Goal: Task Accomplishment & Management: Use online tool/utility

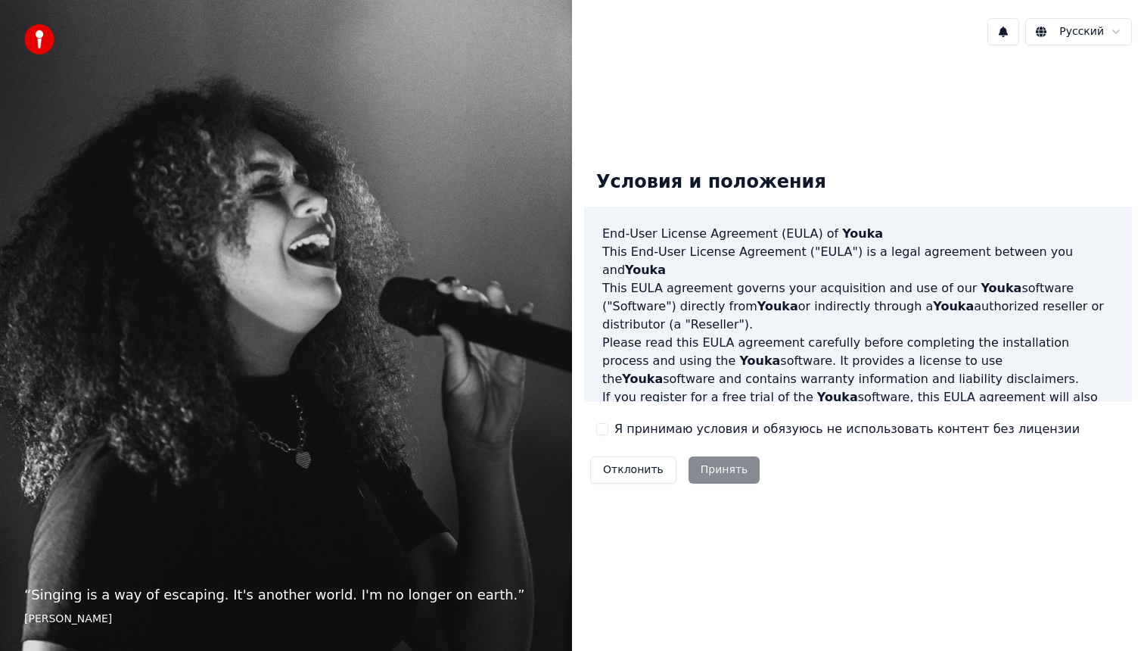
click at [732, 465] on div "Отклонить Принять" at bounding box center [675, 469] width 182 height 39
click at [602, 428] on button "Я принимаю условия и обязуюсь не использовать контент без лицензии" at bounding box center [602, 429] width 12 height 12
click at [714, 467] on button "Принять" at bounding box center [725, 469] width 72 height 27
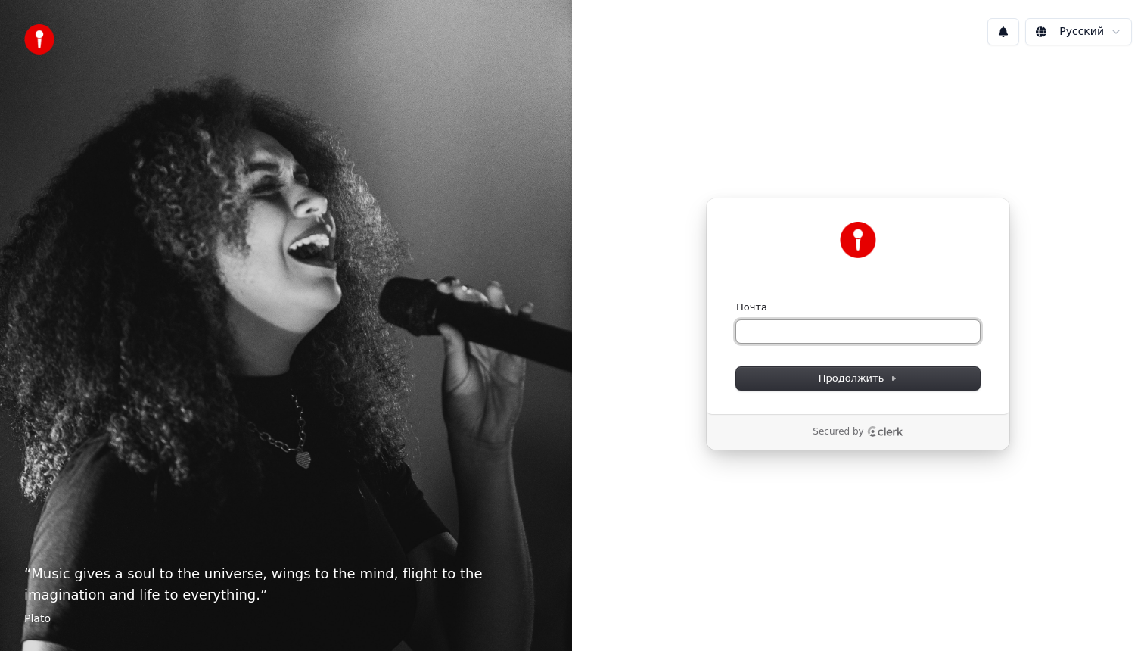
click at [774, 334] on input "Почта" at bounding box center [858, 331] width 244 height 23
type input "*"
click at [795, 371] on button "Продолжить" at bounding box center [858, 378] width 244 height 23
type input "**********"
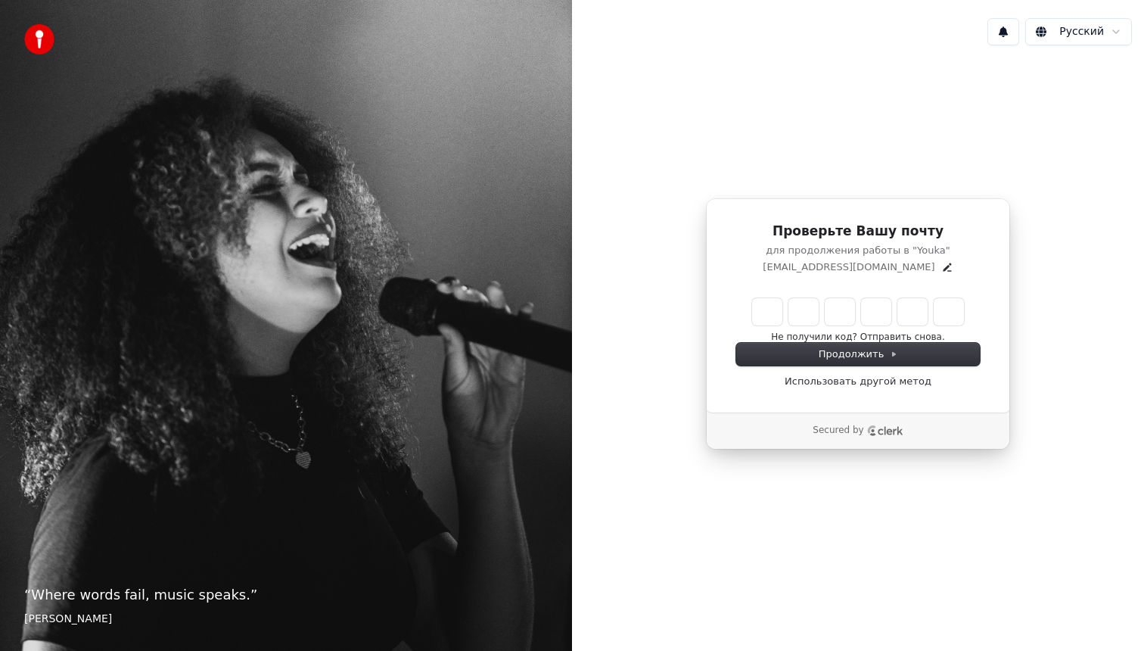
click at [765, 316] on input "Enter verification code" at bounding box center [858, 311] width 212 height 27
paste input "******"
type input "******"
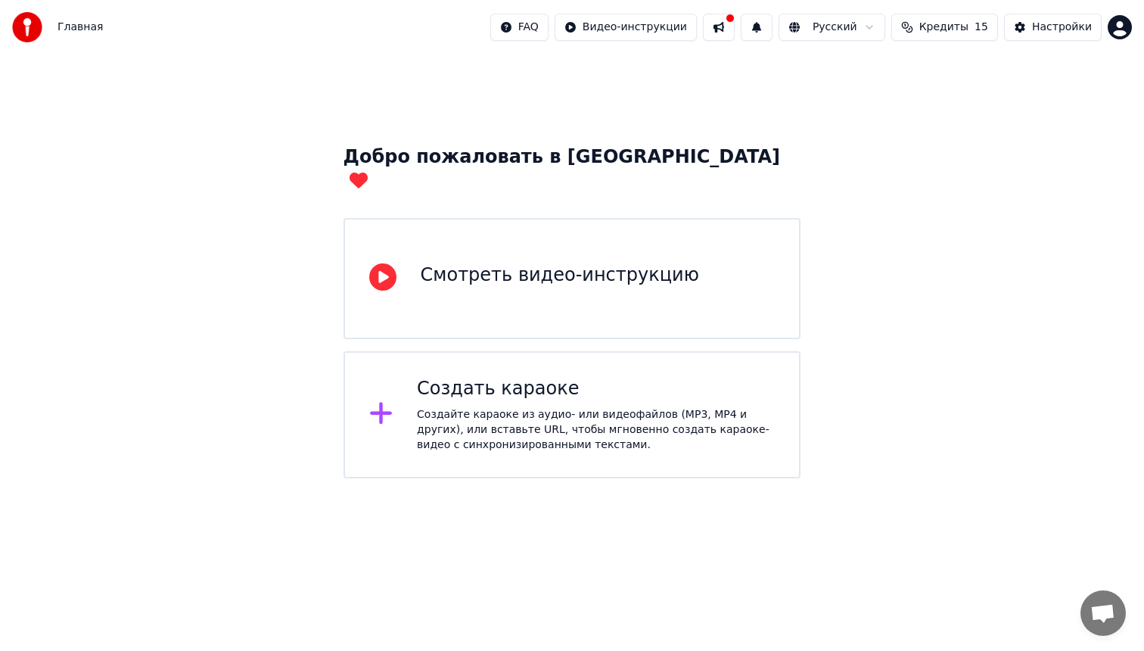
click at [574, 351] on div "Создать караоке Создайте караоке из аудио- или видеофайлов (MP3, MP4 и других),…" at bounding box center [573, 414] width 458 height 127
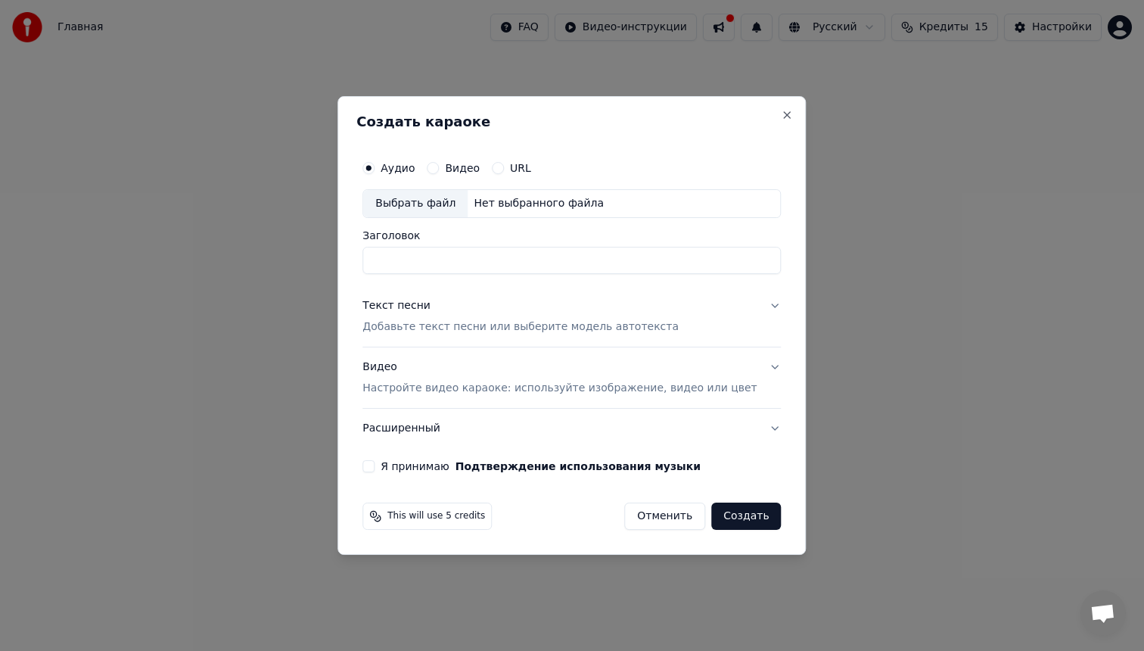
click at [428, 201] on div "Выбрать файл" at bounding box center [415, 203] width 104 height 27
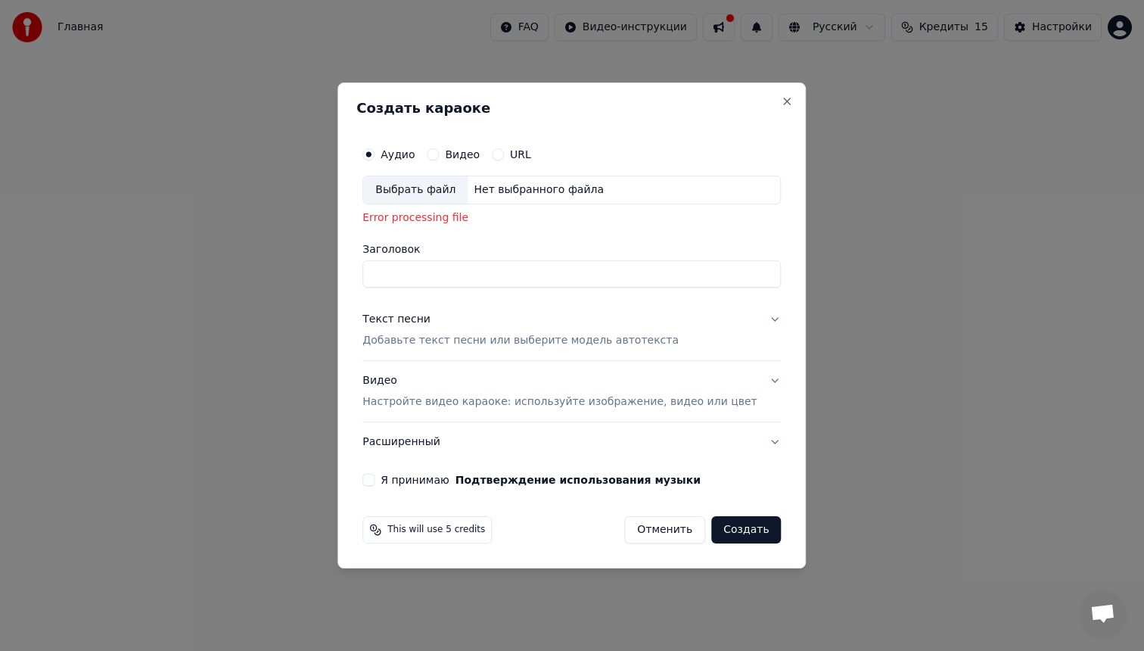
click at [400, 193] on div "Выбрать файл" at bounding box center [415, 189] width 104 height 27
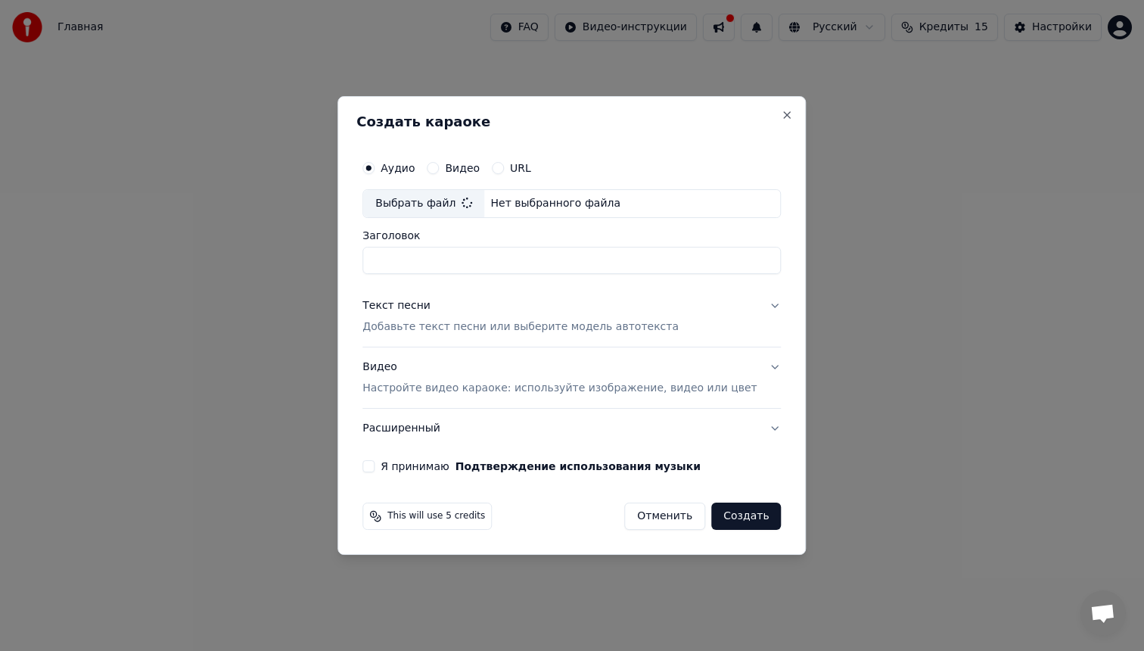
type input "****"
click at [375, 460] on button "Я принимаю Подтверждение использования музыки" at bounding box center [368, 466] width 12 height 12
click at [743, 515] on button "Создать" at bounding box center [746, 515] width 70 height 27
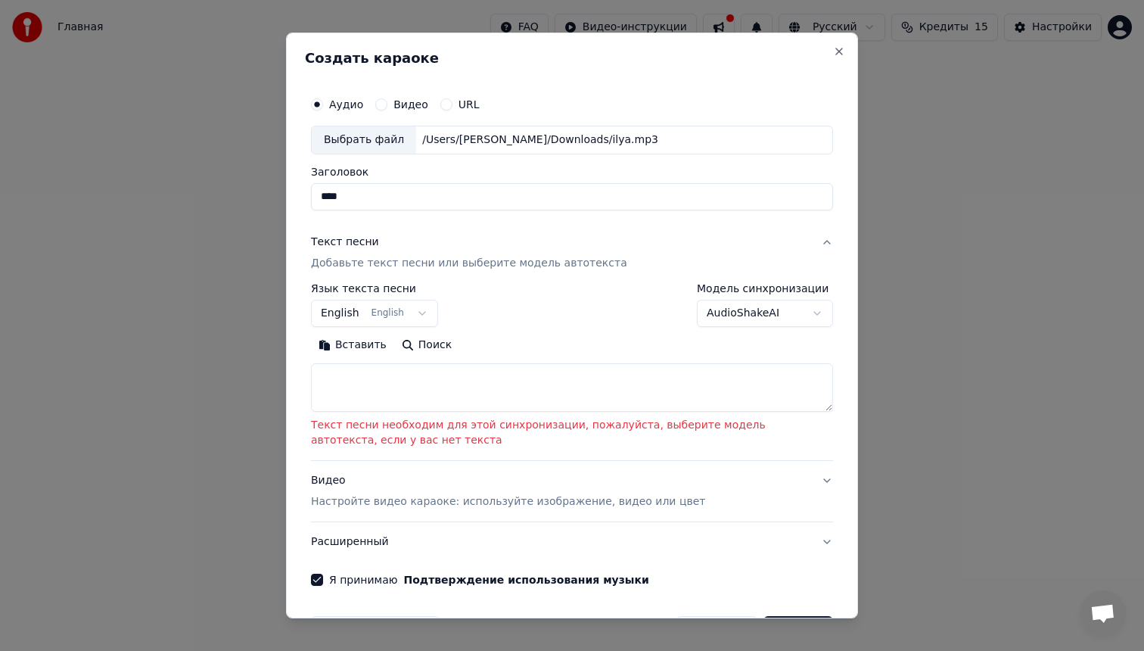
click at [623, 363] on textarea at bounding box center [572, 387] width 522 height 48
click at [427, 310] on button "English English" at bounding box center [374, 313] width 127 height 27
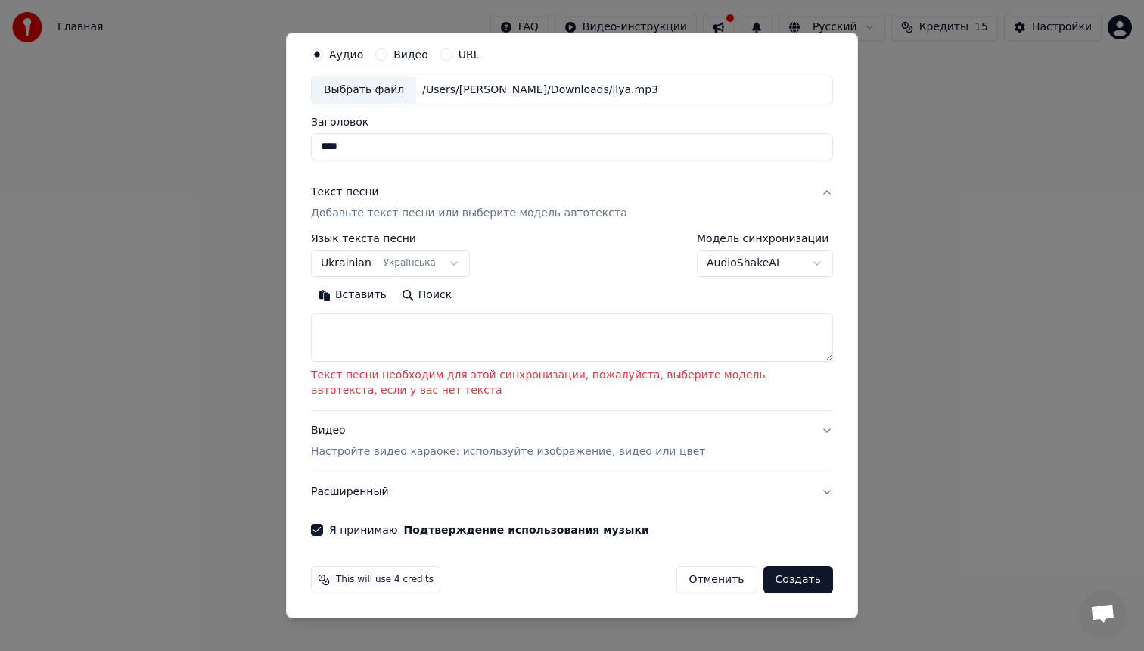
click at [811, 585] on button "Создать" at bounding box center [798, 579] width 70 height 27
select select "**"
click at [808, 574] on button "Создать" at bounding box center [798, 579] width 70 height 27
click at [734, 263] on button "AudioShakeAI" at bounding box center [765, 263] width 136 height 27
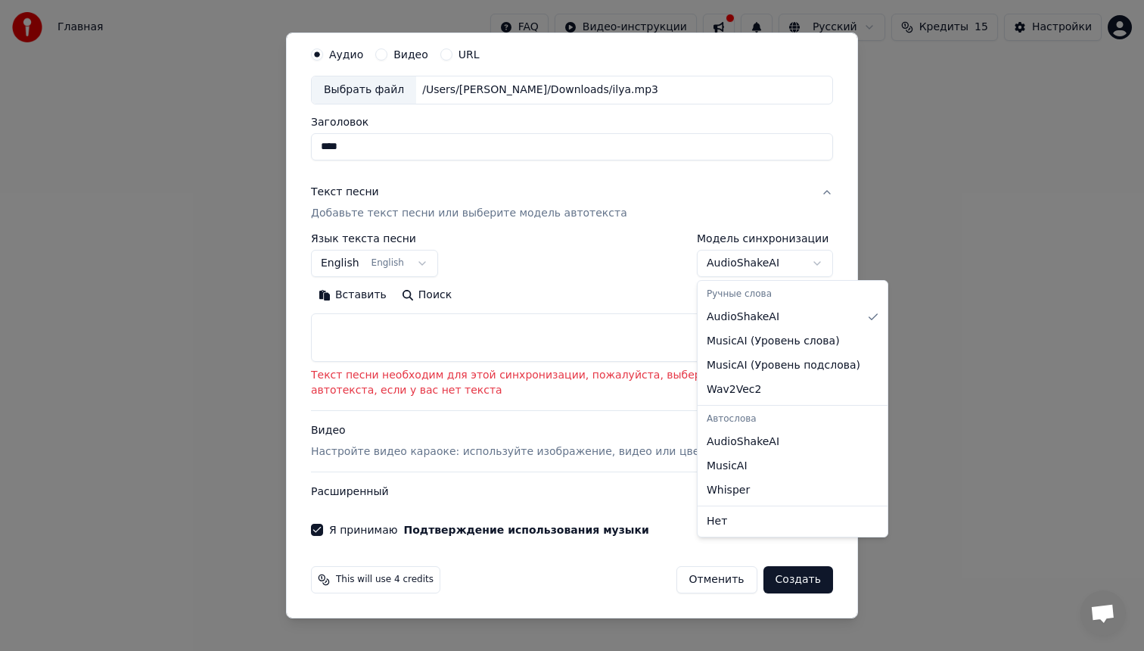
click at [653, 273] on div at bounding box center [572, 325] width 1144 height 651
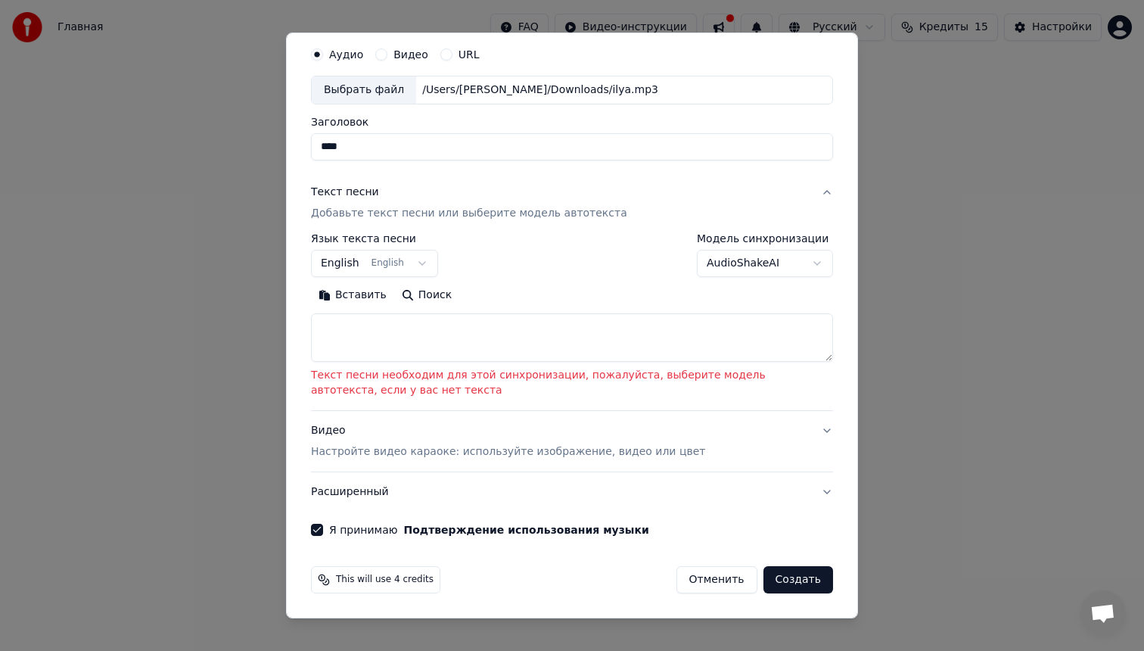
click at [418, 217] on p "Добавьте текст песни или выберите модель автотекста" at bounding box center [469, 213] width 316 height 15
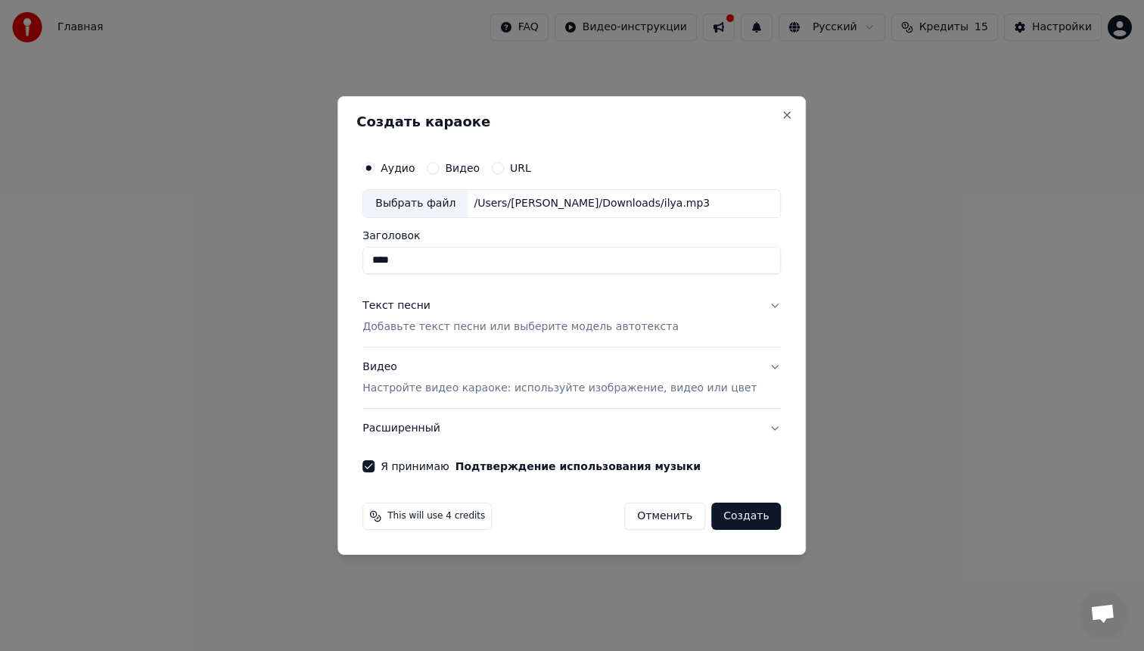
click at [463, 316] on div "Текст песни Добавьте текст песни или выберите модель автотекста" at bounding box center [520, 316] width 316 height 36
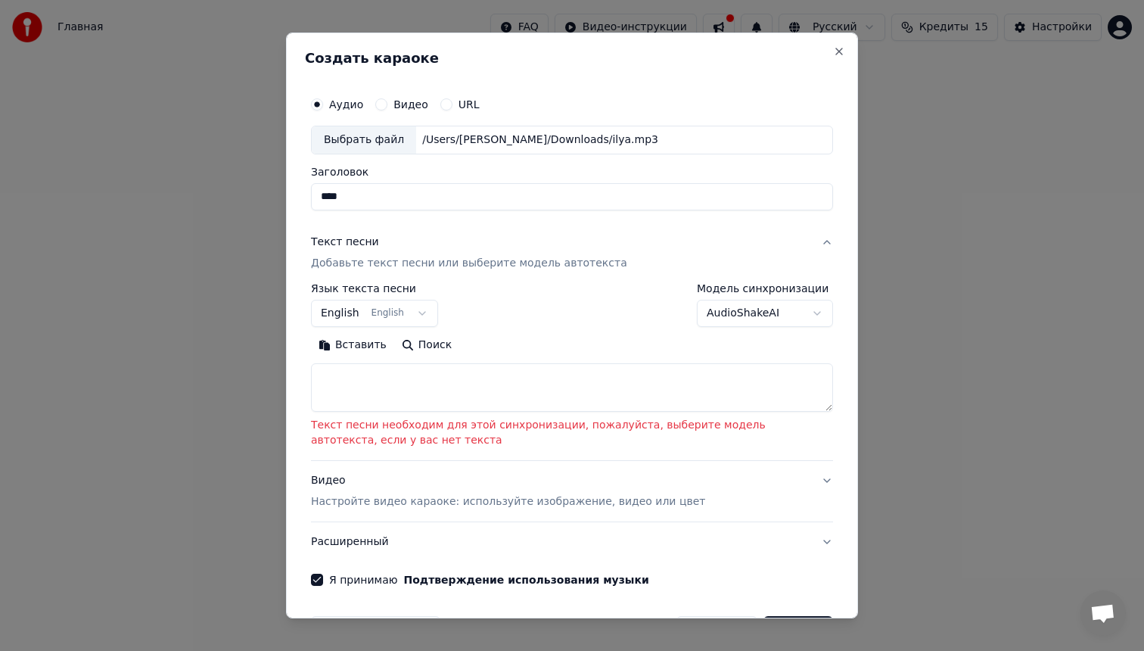
click at [428, 273] on button "Текст песни Добавьте текст песни или выберите модель автотекста" at bounding box center [572, 252] width 522 height 61
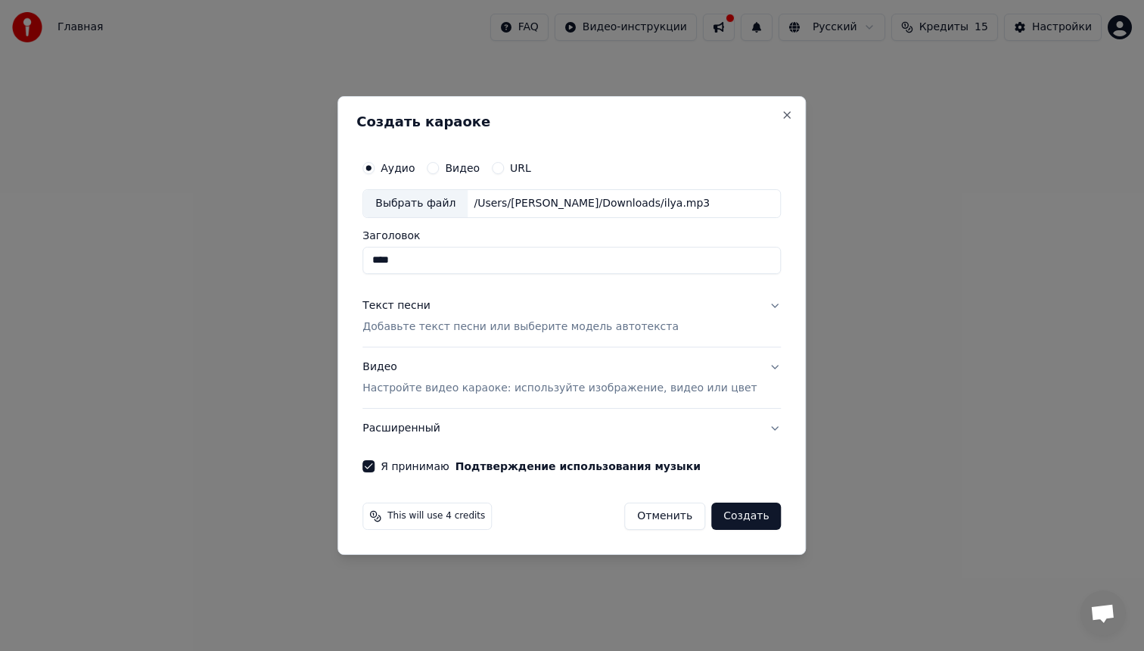
click at [459, 328] on p "Добавьте текст песни или выберите модель автотекста" at bounding box center [520, 326] width 316 height 15
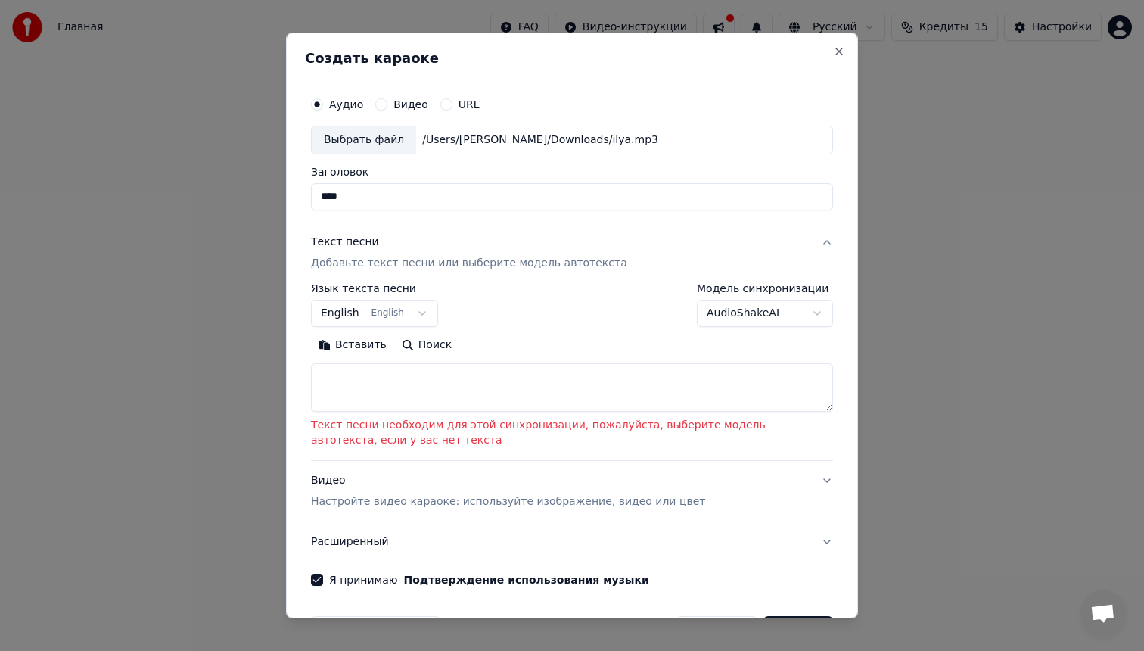
click at [572, 257] on p "Добавьте текст песни или выберите модель автотекста" at bounding box center [469, 263] width 316 height 15
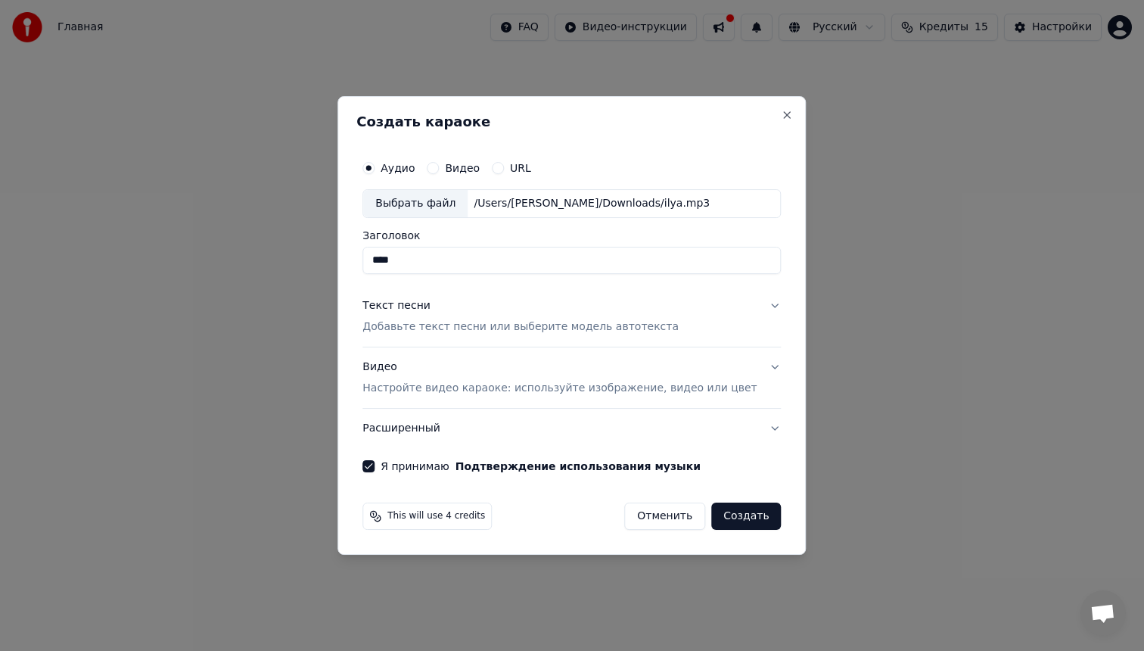
click at [456, 322] on p "Добавьте текст песни или выберите модель автотекста" at bounding box center [520, 326] width 316 height 15
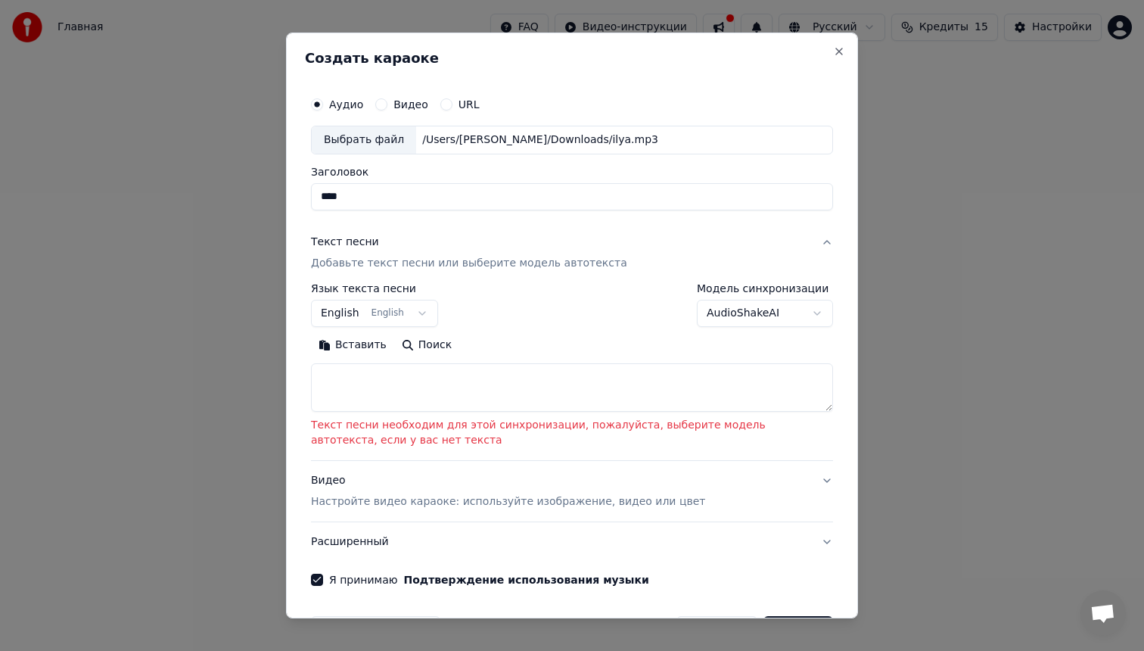
click at [420, 262] on p "Добавьте текст песни или выберите модель автотекста" at bounding box center [469, 263] width 316 height 15
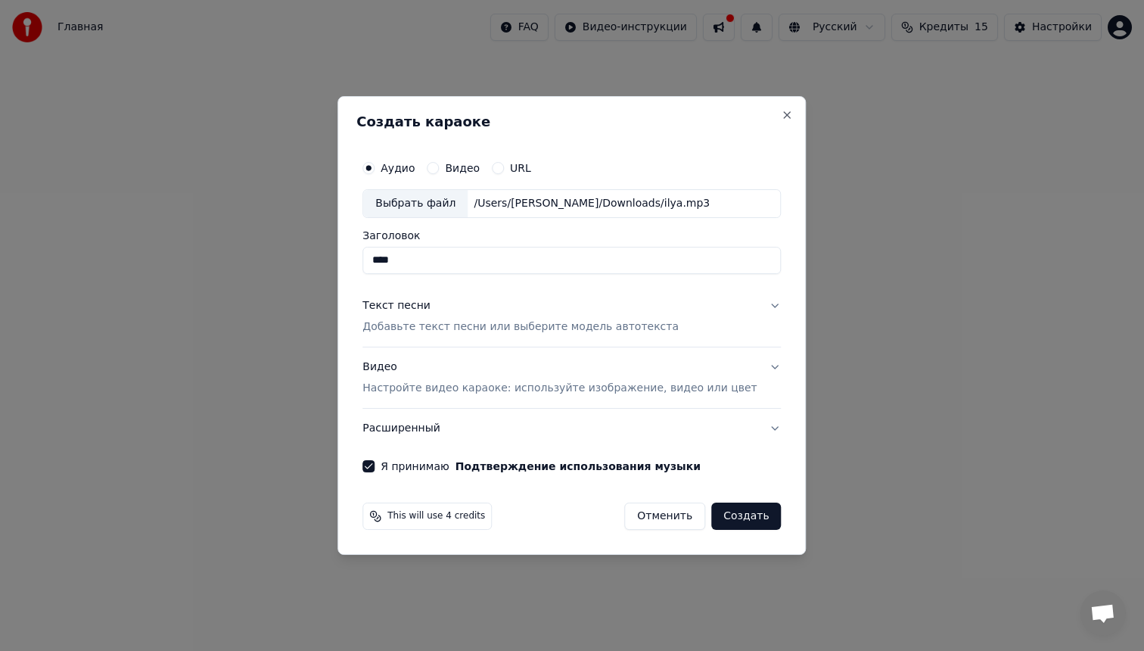
click at [735, 522] on button "Создать" at bounding box center [746, 515] width 70 height 27
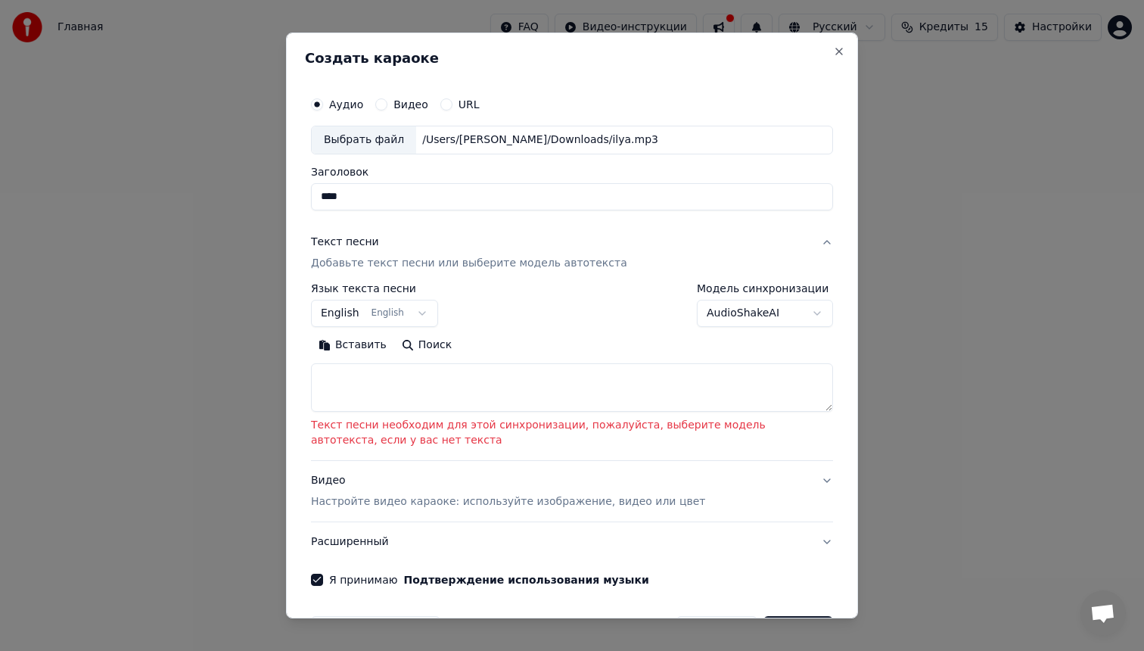
click at [415, 316] on button "English English" at bounding box center [374, 313] width 127 height 27
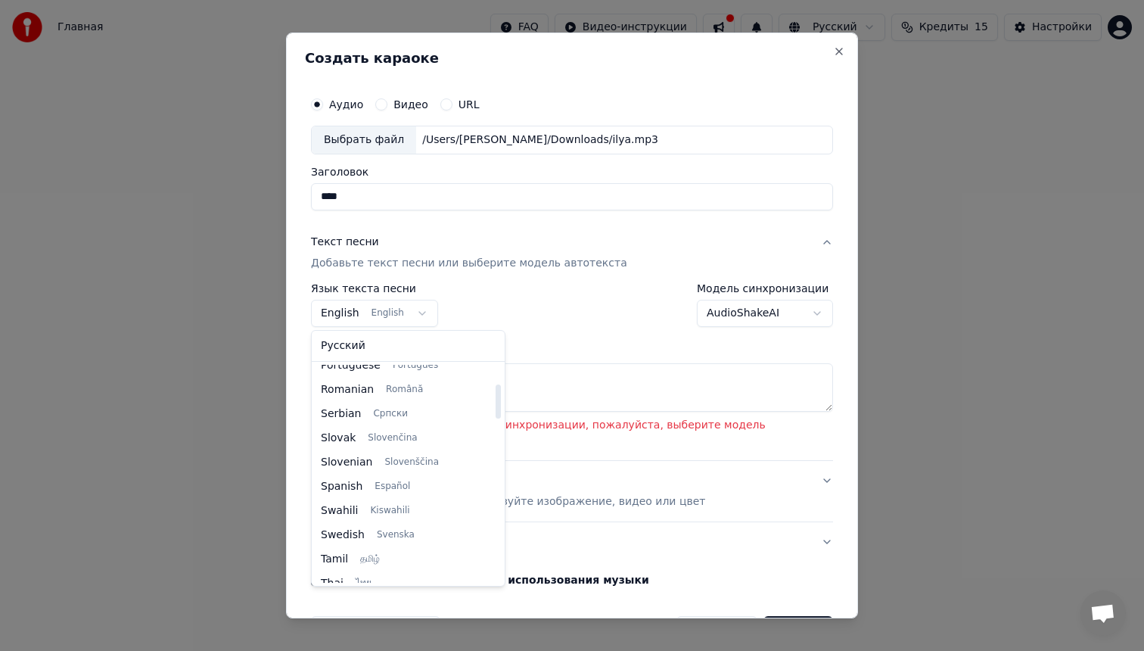
scroll to position [1161, 0]
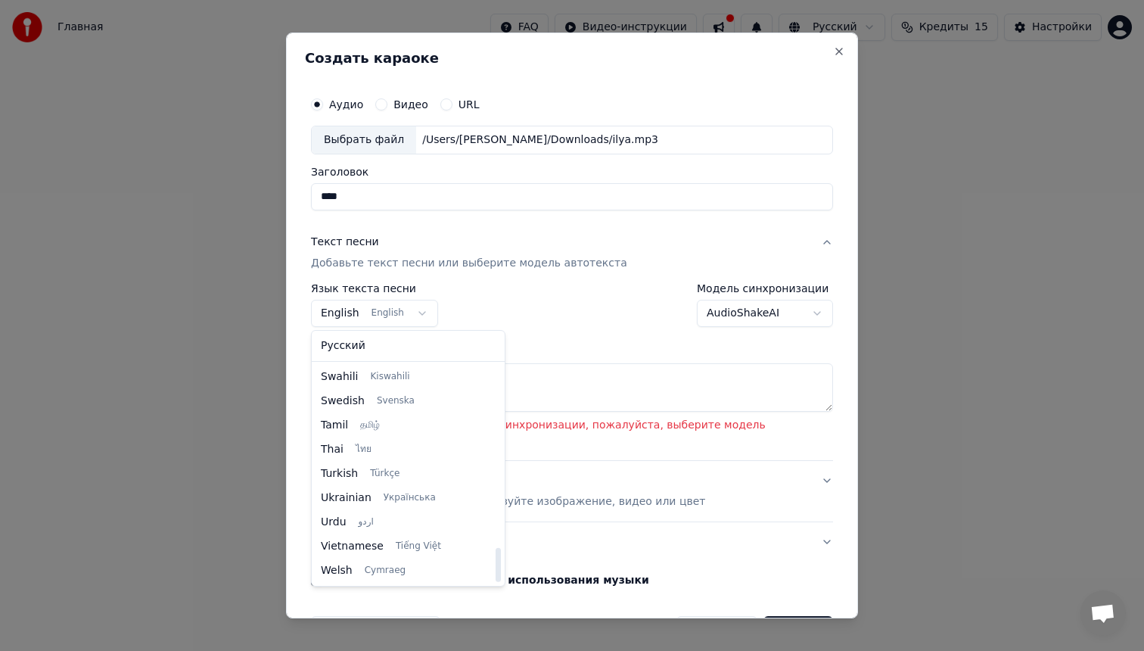
select select "**"
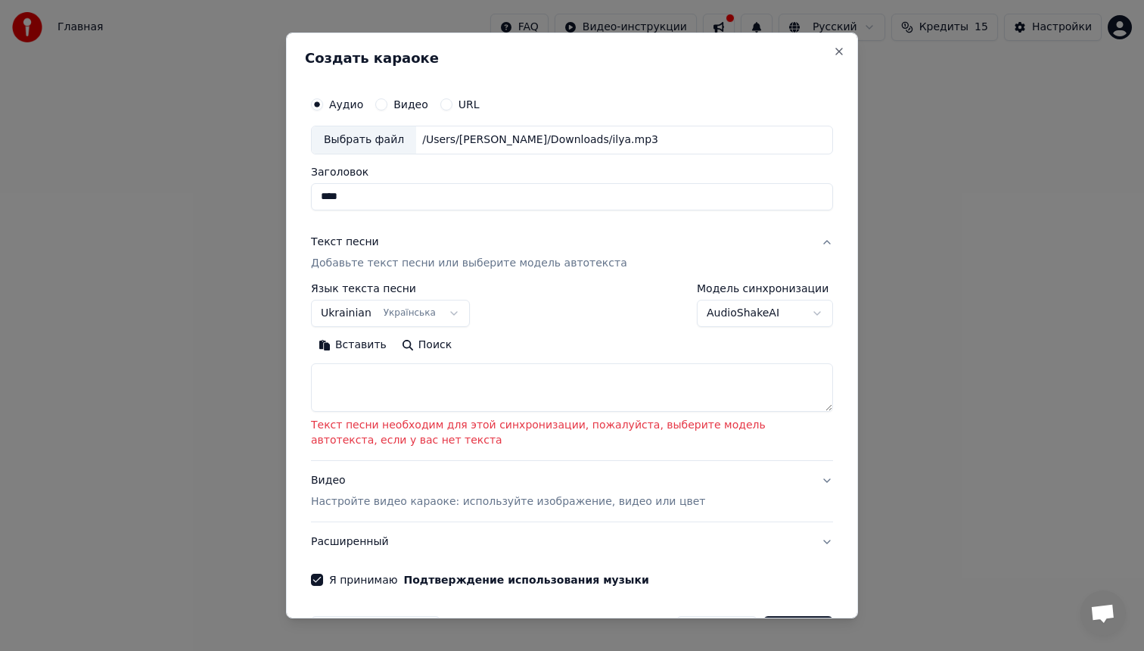
click at [640, 343] on div "Вставить Поиск" at bounding box center [572, 345] width 522 height 24
click at [378, 536] on button "Расширенный" at bounding box center [572, 541] width 522 height 39
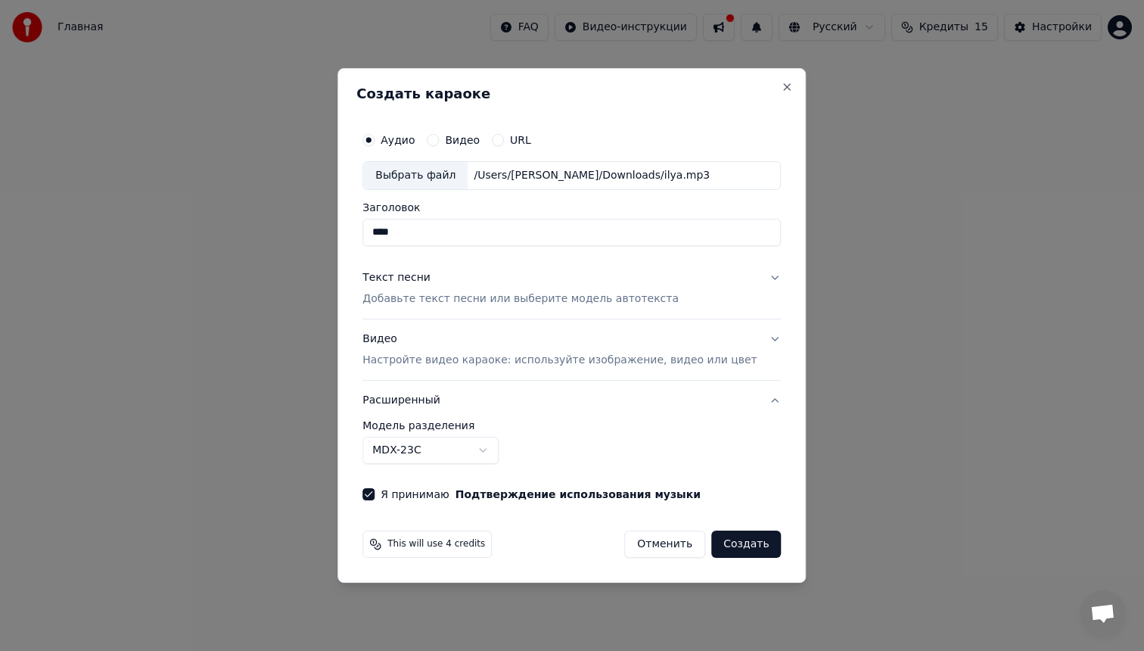
click at [441, 311] on button "Текст песни Добавьте текст песни или выберите модель автотекста" at bounding box center [571, 288] width 418 height 61
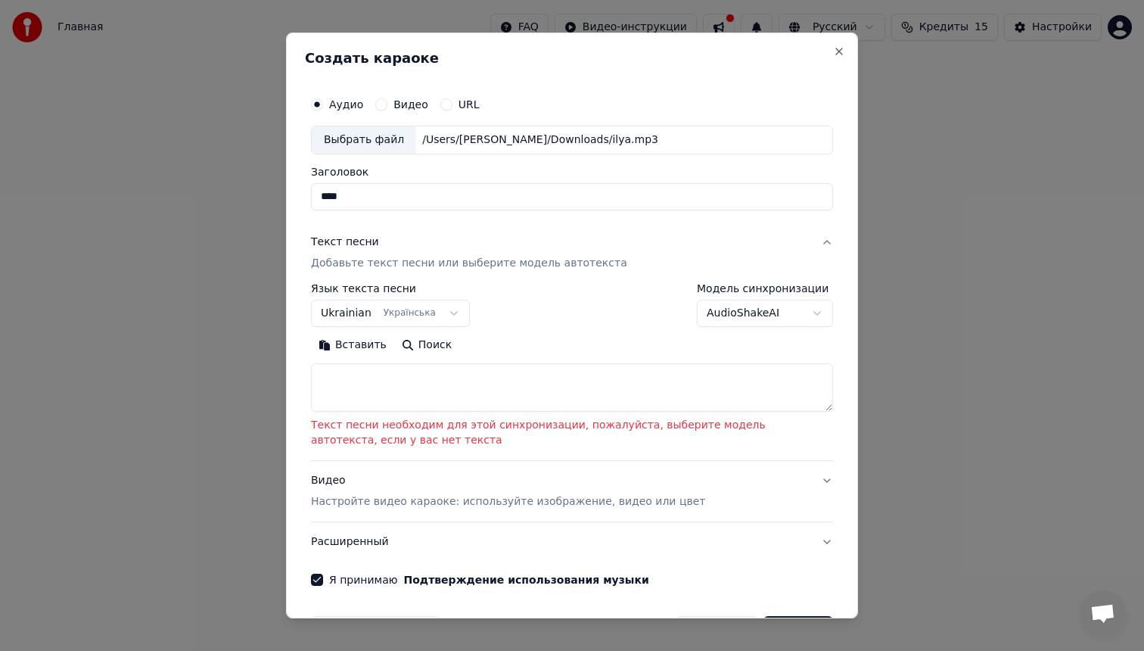
click at [418, 263] on p "Добавьте текст песни или выберите модель автотекста" at bounding box center [469, 263] width 316 height 15
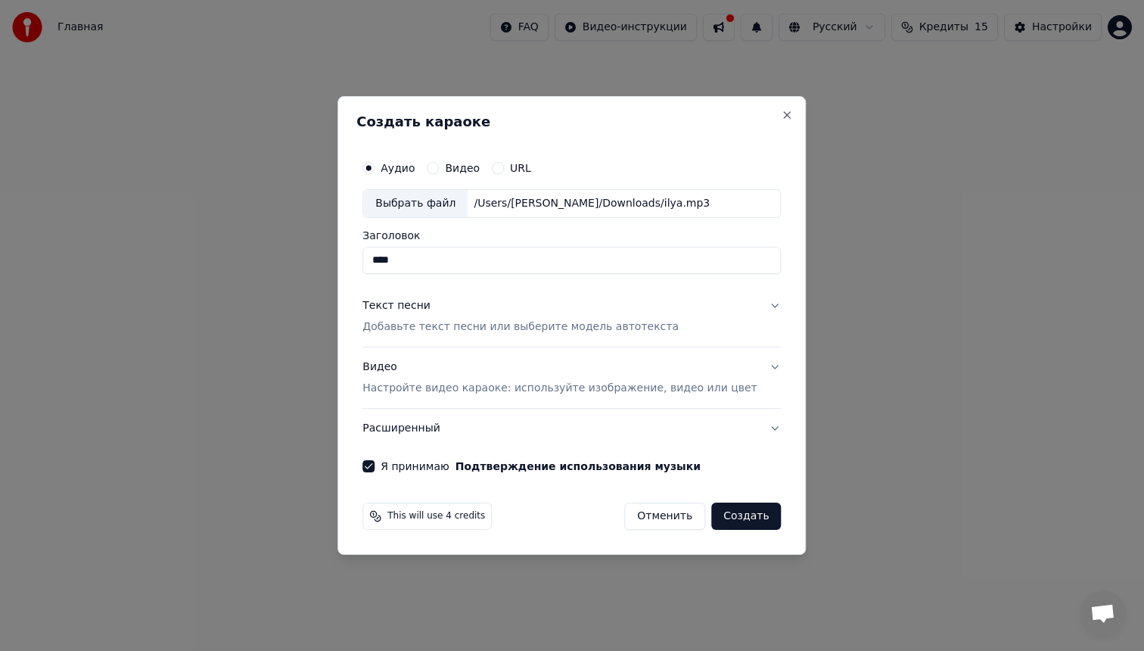
click at [591, 384] on p "Настройте видео караоке: используйте изображение, видео или цвет" at bounding box center [559, 388] width 394 height 15
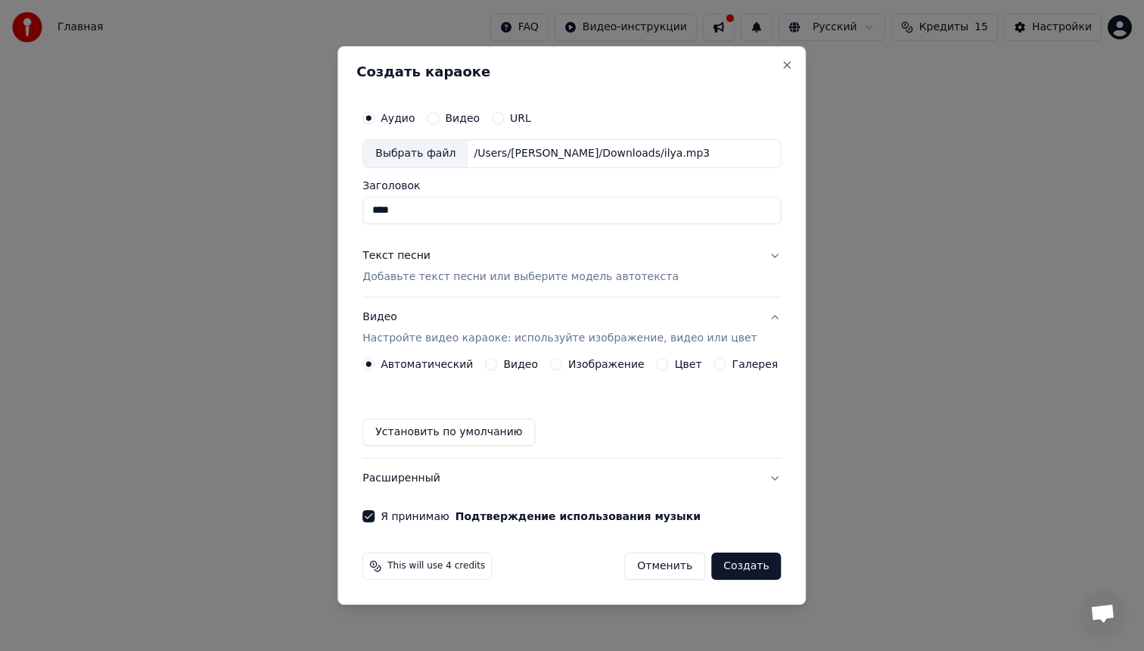
click at [555, 275] on p "Добавьте текст песни или выберите модель автотекста" at bounding box center [520, 276] width 316 height 15
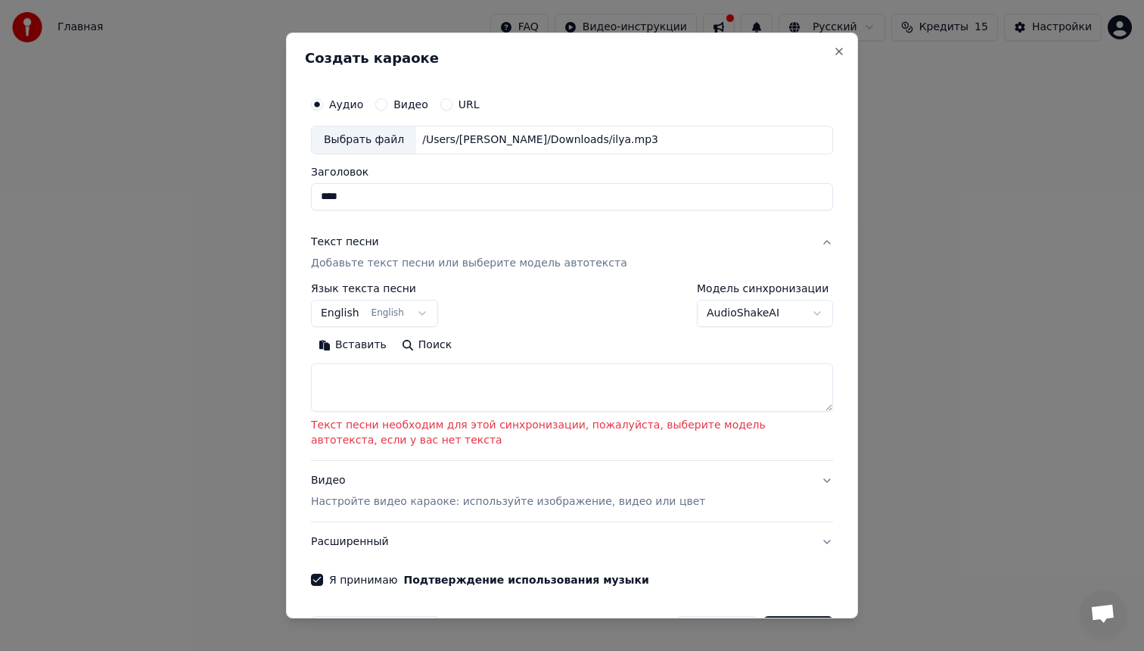
click at [366, 303] on button "English English" at bounding box center [374, 313] width 127 height 27
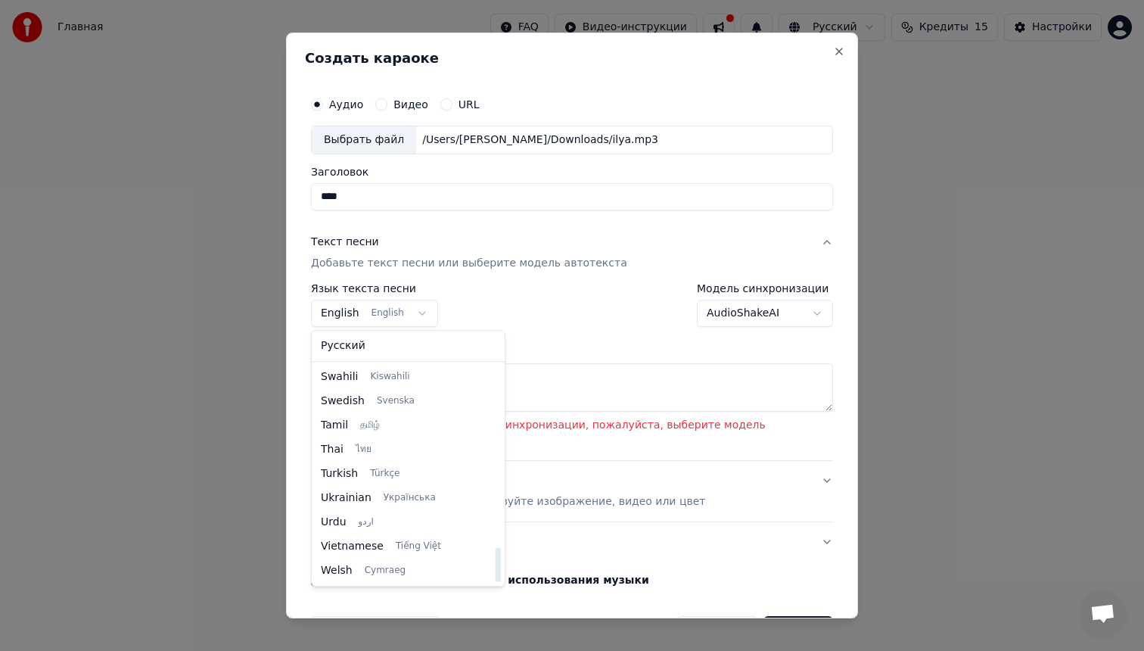
select select "**"
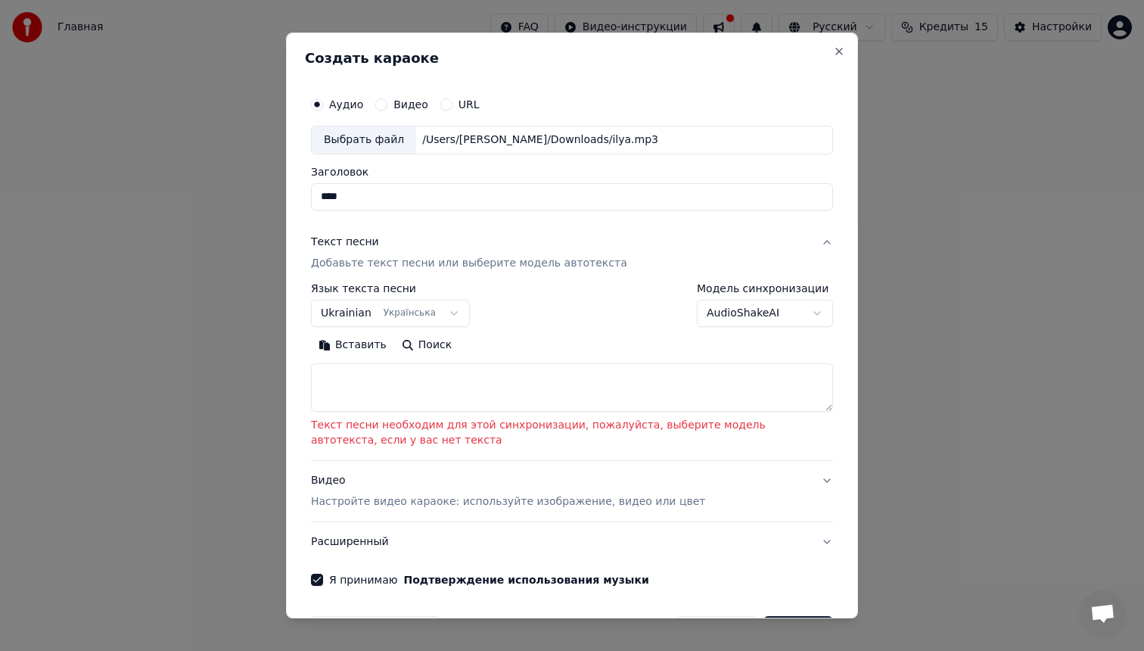
click at [721, 316] on button "AudioShakeAI" at bounding box center [765, 313] width 136 height 27
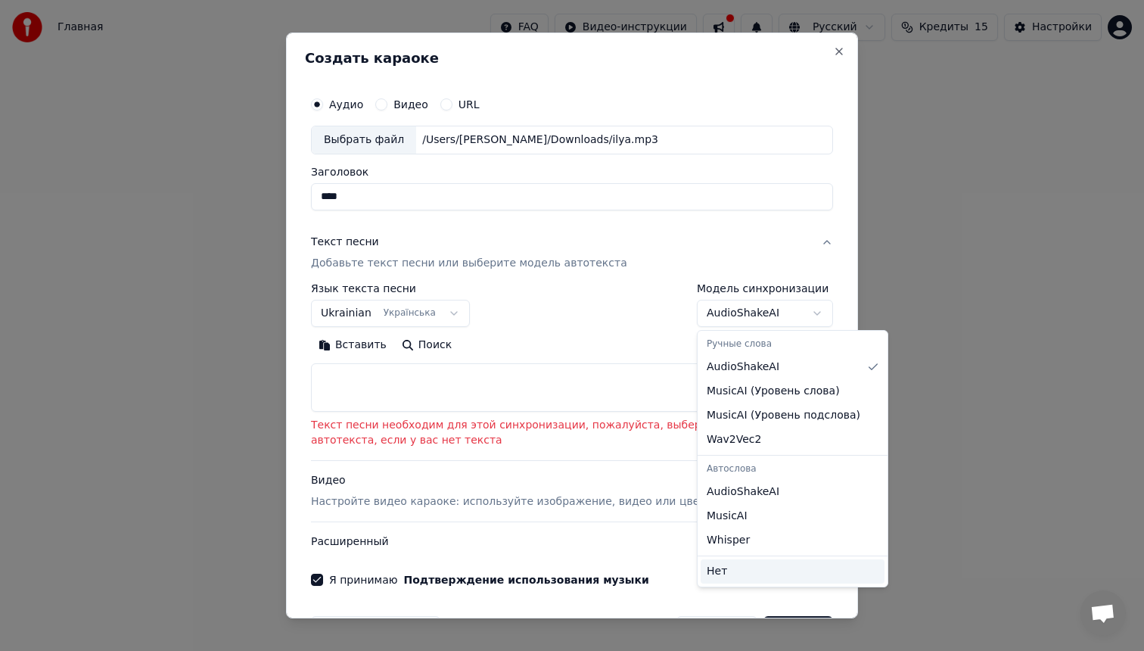
select select "****"
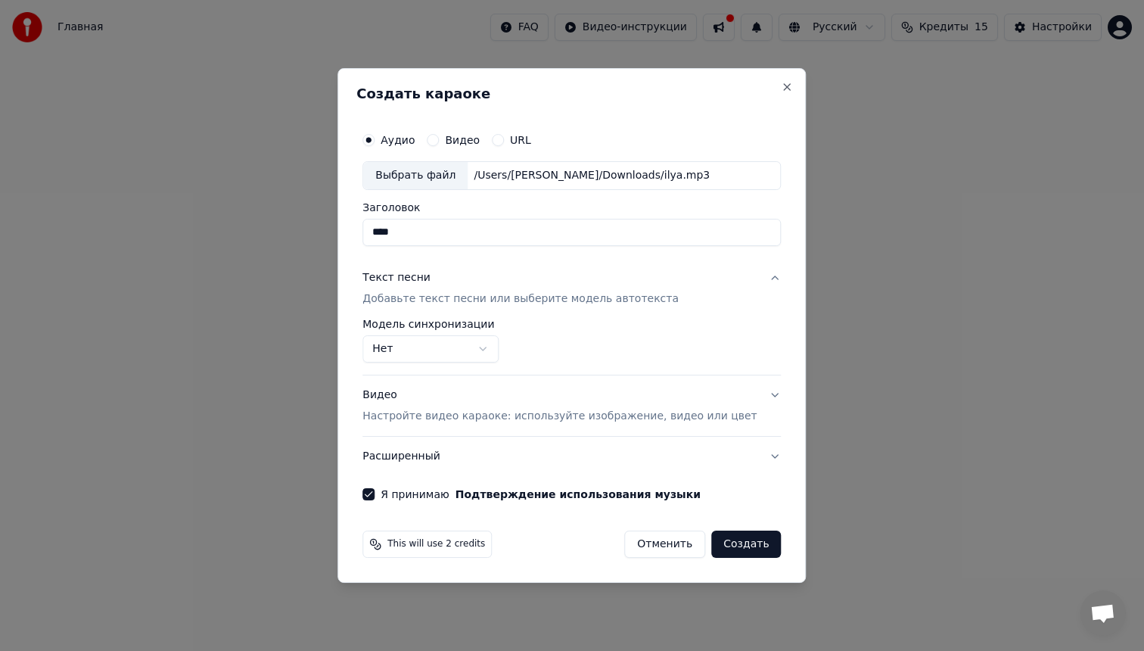
click at [729, 541] on button "Создать" at bounding box center [746, 543] width 70 height 27
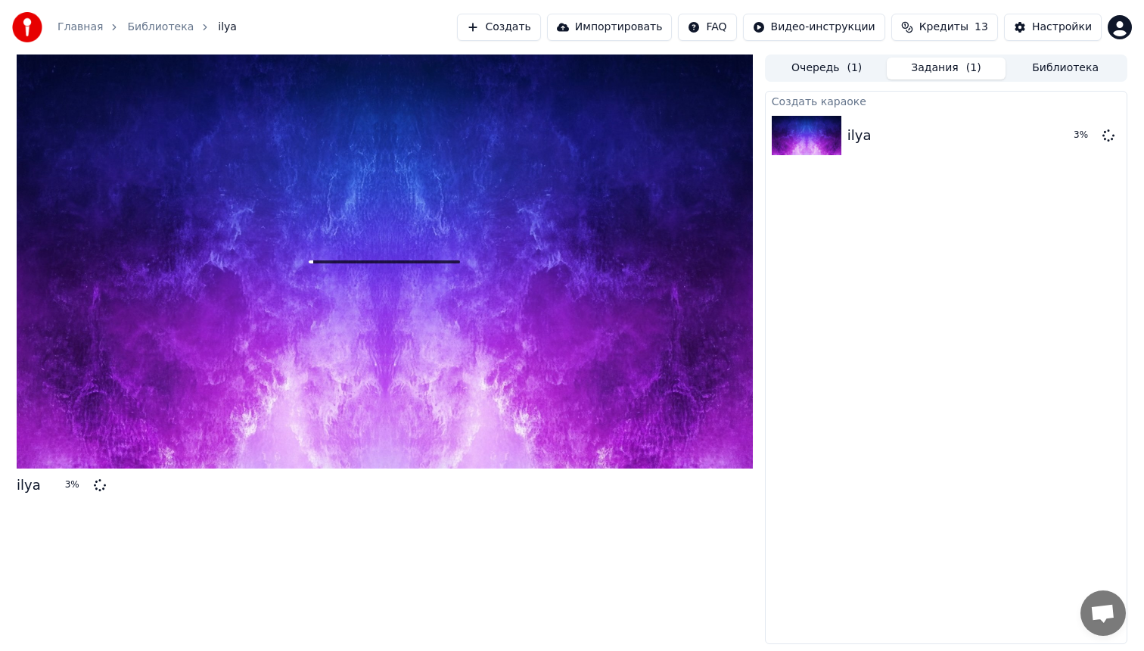
click at [803, 56] on div "Очередь ( 1 ) Задания ( 1 ) Библиотека" at bounding box center [946, 67] width 362 height 27
click at [807, 62] on button "Очередь ( 1 )" at bounding box center [827, 69] width 120 height 22
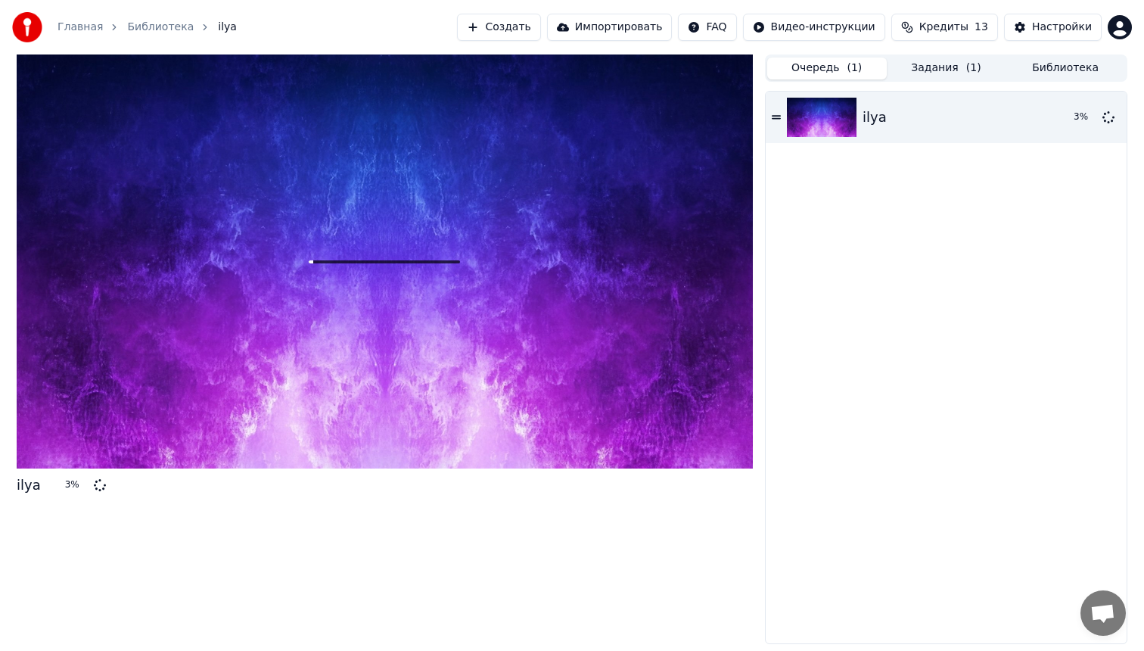
click at [942, 67] on button "Задания ( 1 )" at bounding box center [947, 69] width 120 height 22
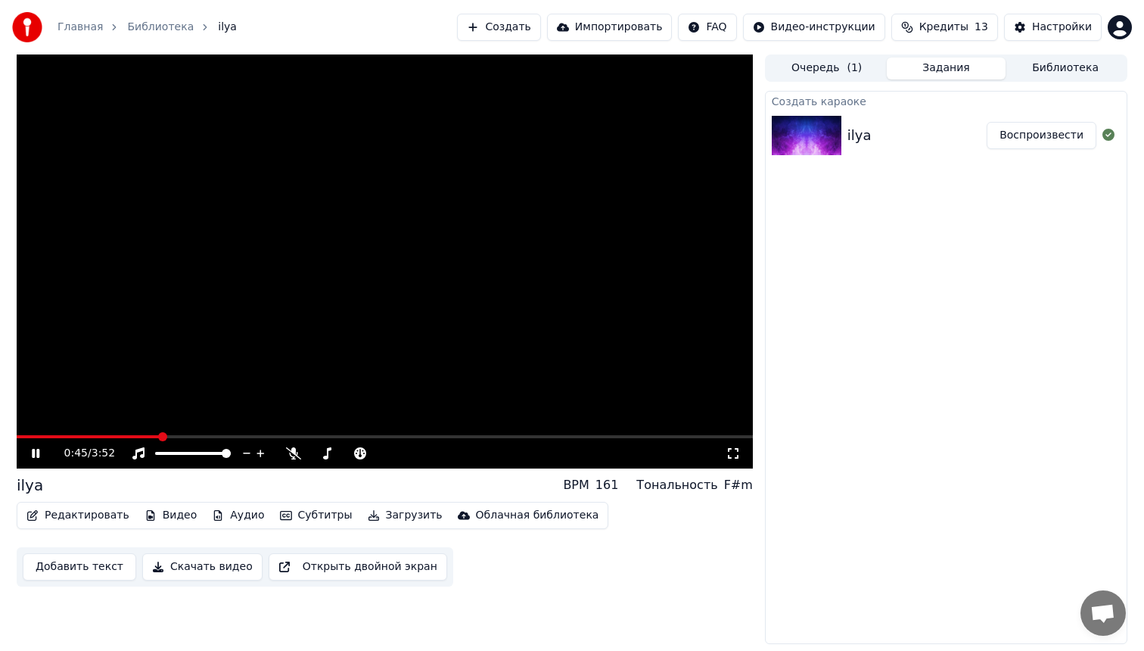
drag, startPoint x: 154, startPoint y: 440, endPoint x: 26, endPoint y: 420, distance: 130.2
click at [14, 419] on div "0:45 / 3:52 ilya BPM 161 Тональность F#m Редактировать Видео Аудио Субтитры Заг…" at bounding box center [572, 348] width 1135 height 589
click at [17, 432] on span at bounding box center [21, 436] width 9 height 9
click at [735, 454] on icon at bounding box center [733, 453] width 15 height 12
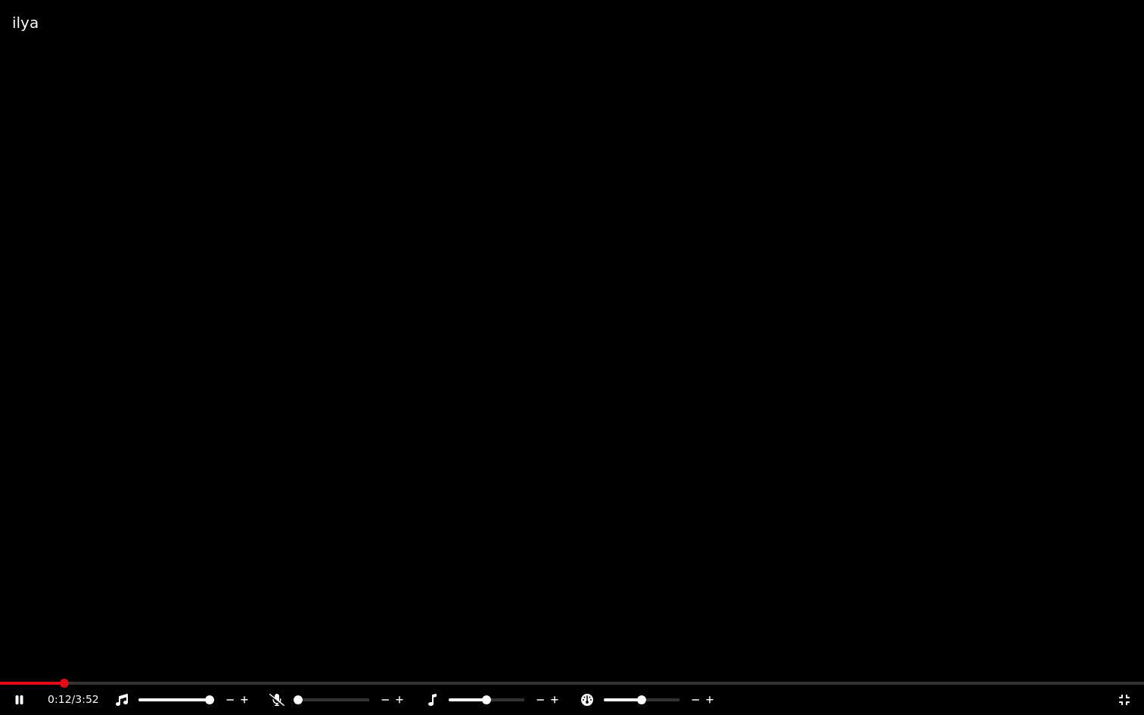
click at [20, 650] on icon at bounding box center [30, 700] width 36 height 12
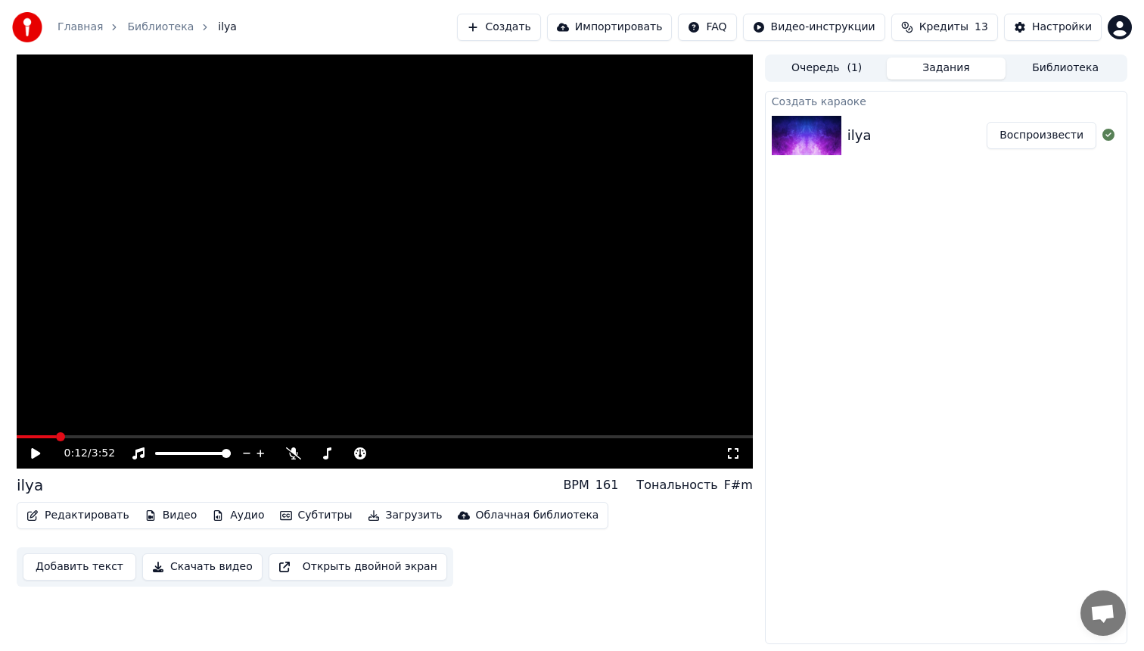
click at [841, 58] on button "Очередь ( 1 )" at bounding box center [827, 69] width 120 height 22
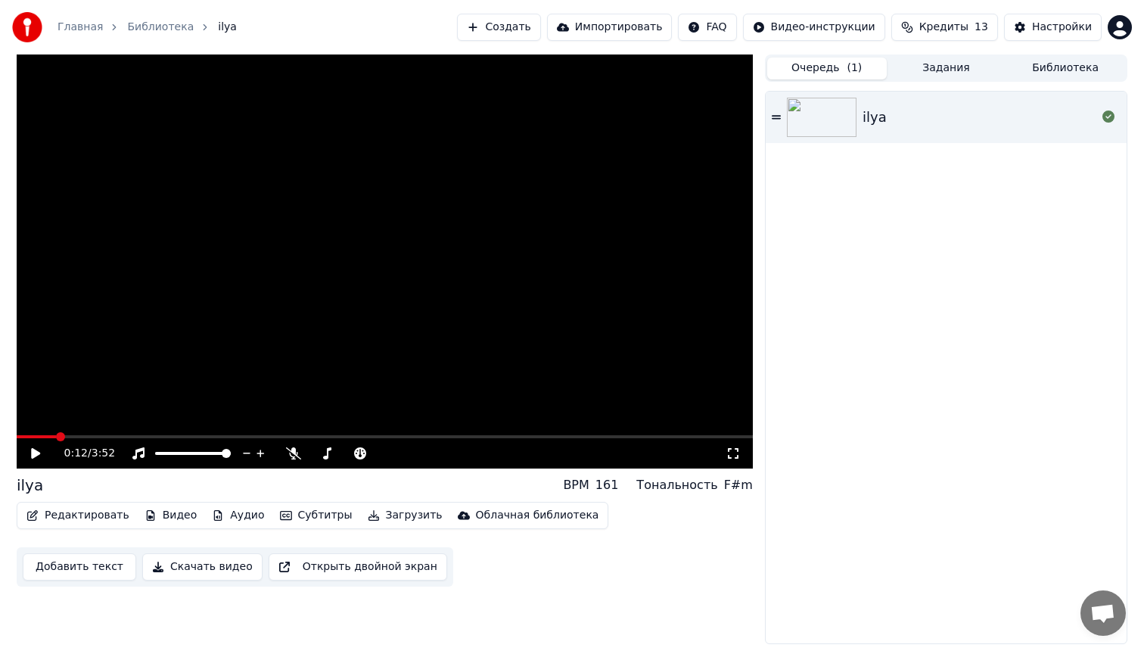
click at [530, 26] on button "Создать" at bounding box center [498, 27] width 83 height 27
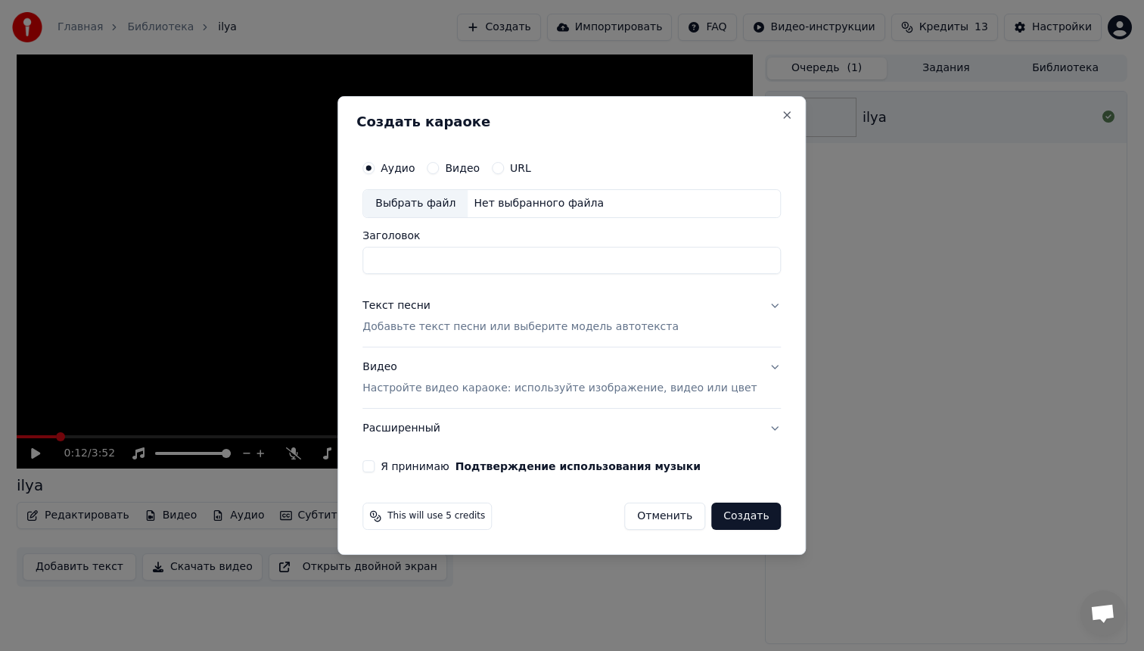
click at [442, 198] on div "Выбрать файл" at bounding box center [415, 203] width 104 height 27
type input "****"
click at [375, 460] on button "Я принимаю Подтверждение использования музыки" at bounding box center [368, 466] width 12 height 12
click at [733, 516] on button "Создать" at bounding box center [746, 515] width 70 height 27
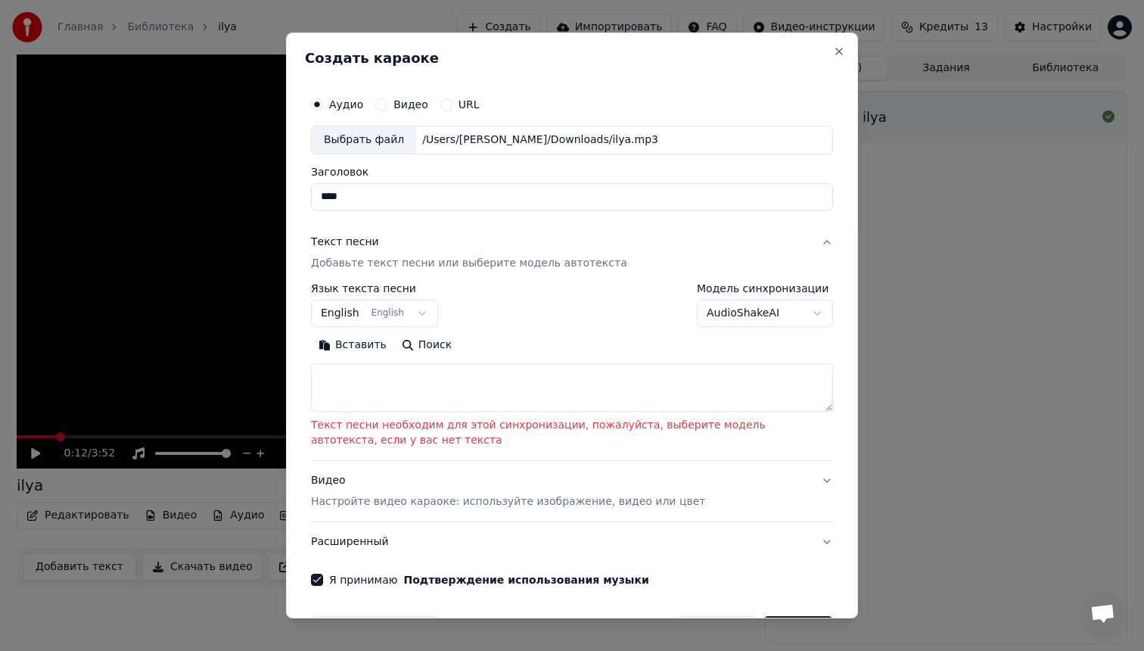
click at [406, 314] on button "English English" at bounding box center [374, 313] width 127 height 27
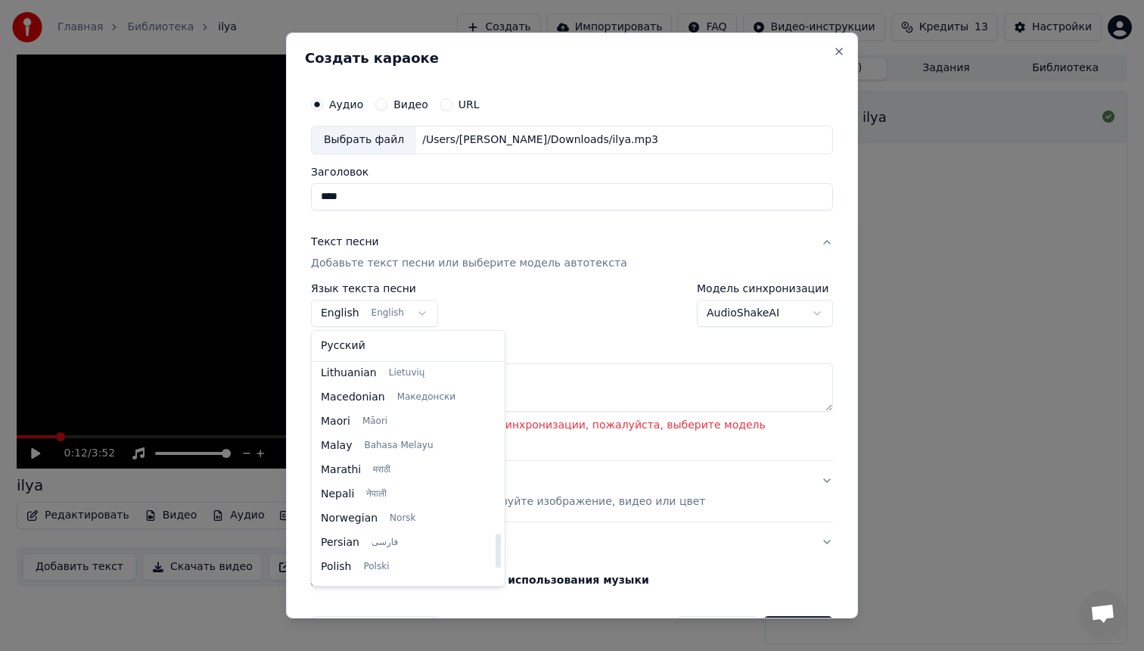
scroll to position [1161, 0]
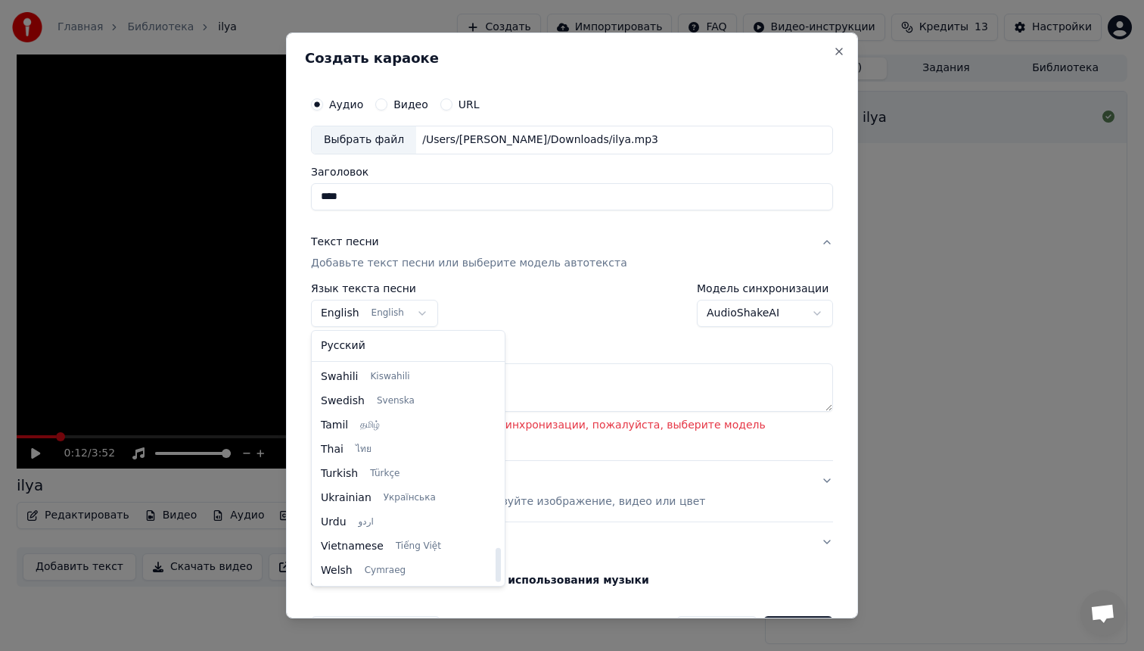
select select "**"
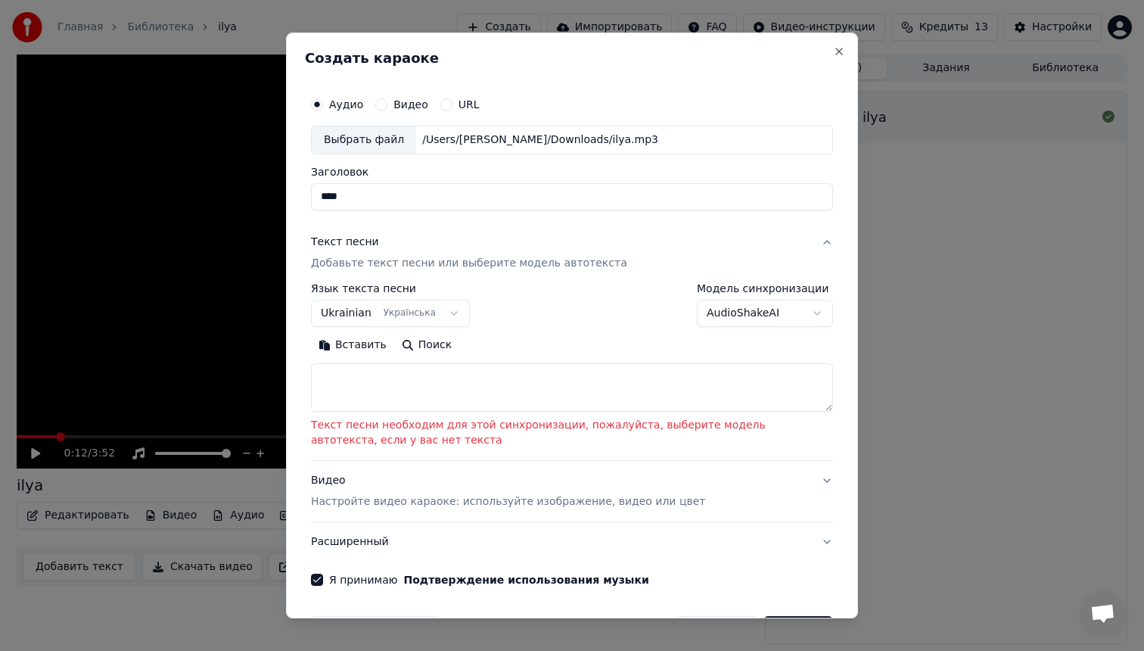
click at [723, 316] on button "AudioShakeAI" at bounding box center [765, 313] width 136 height 27
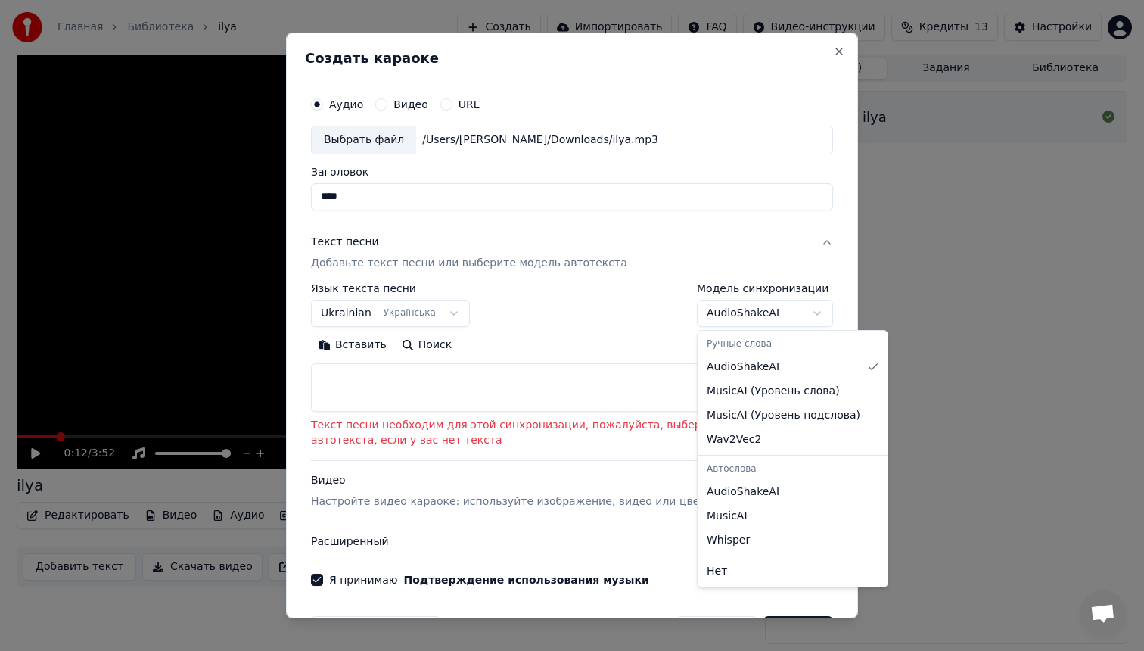
select select "**********"
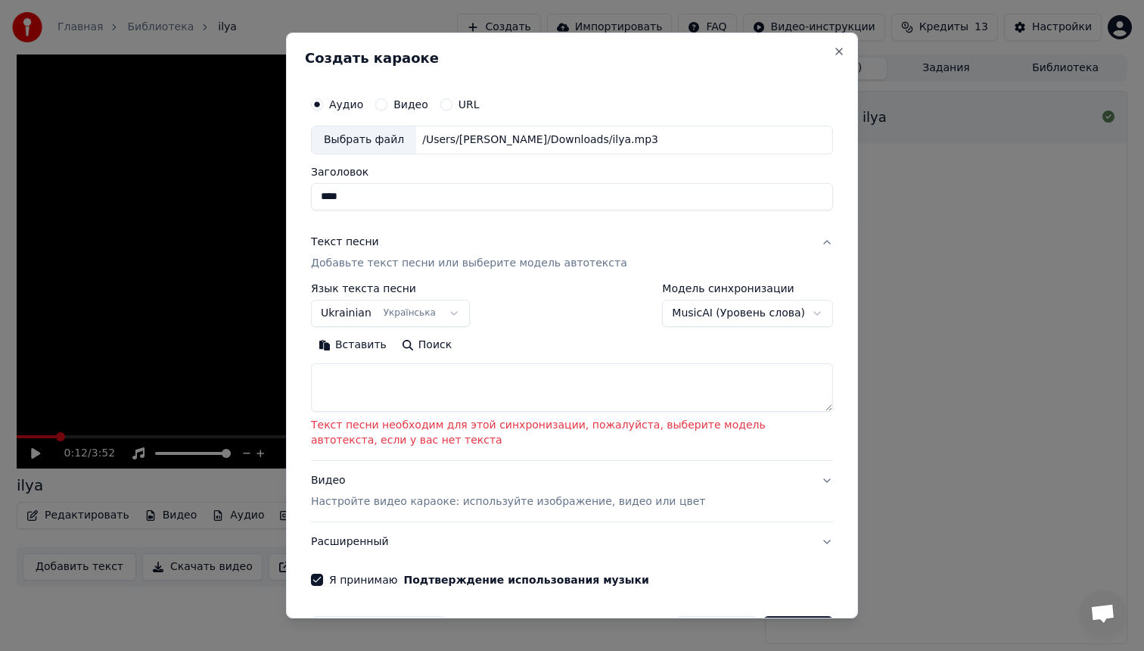
scroll to position [50, 0]
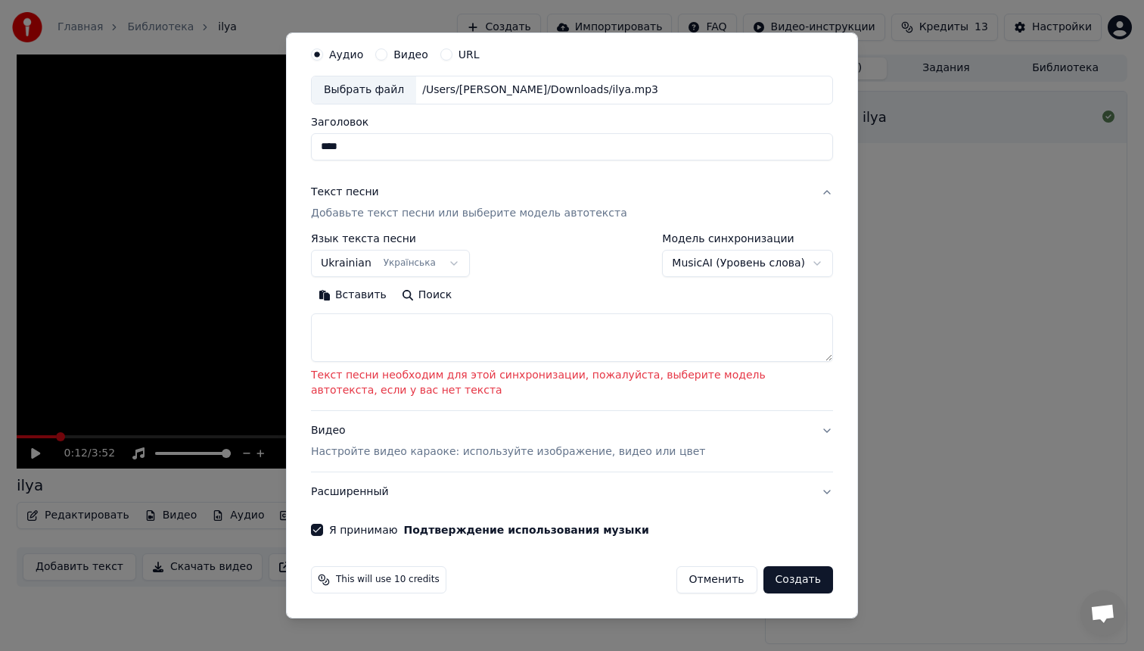
click at [817, 580] on button "Создать" at bounding box center [798, 579] width 70 height 27
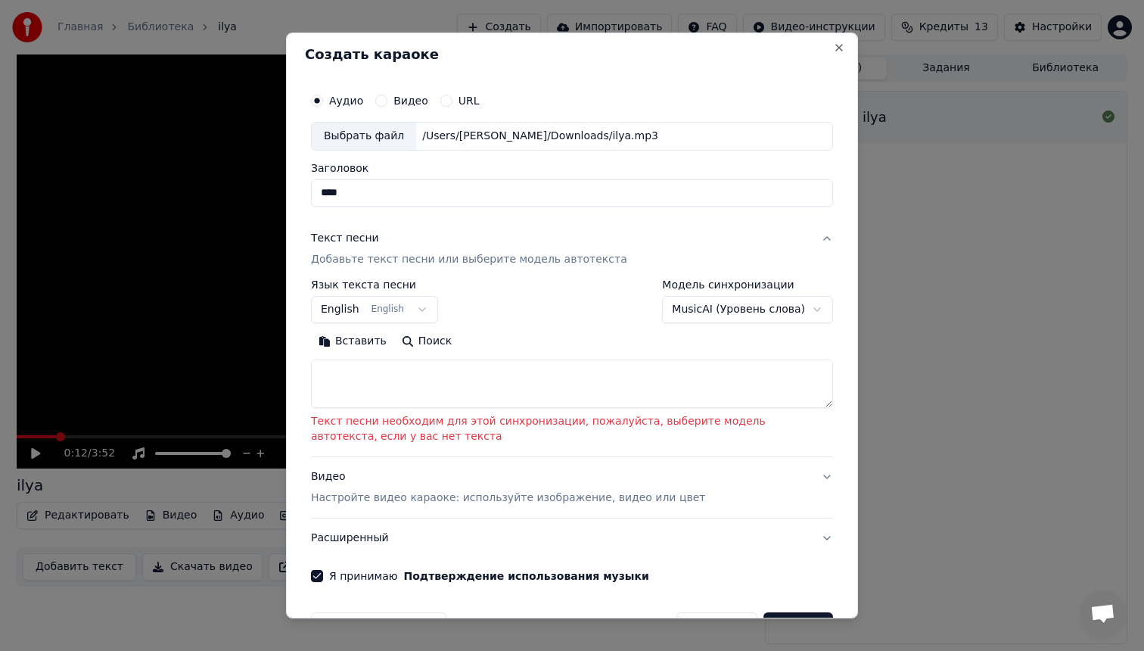
scroll to position [0, 0]
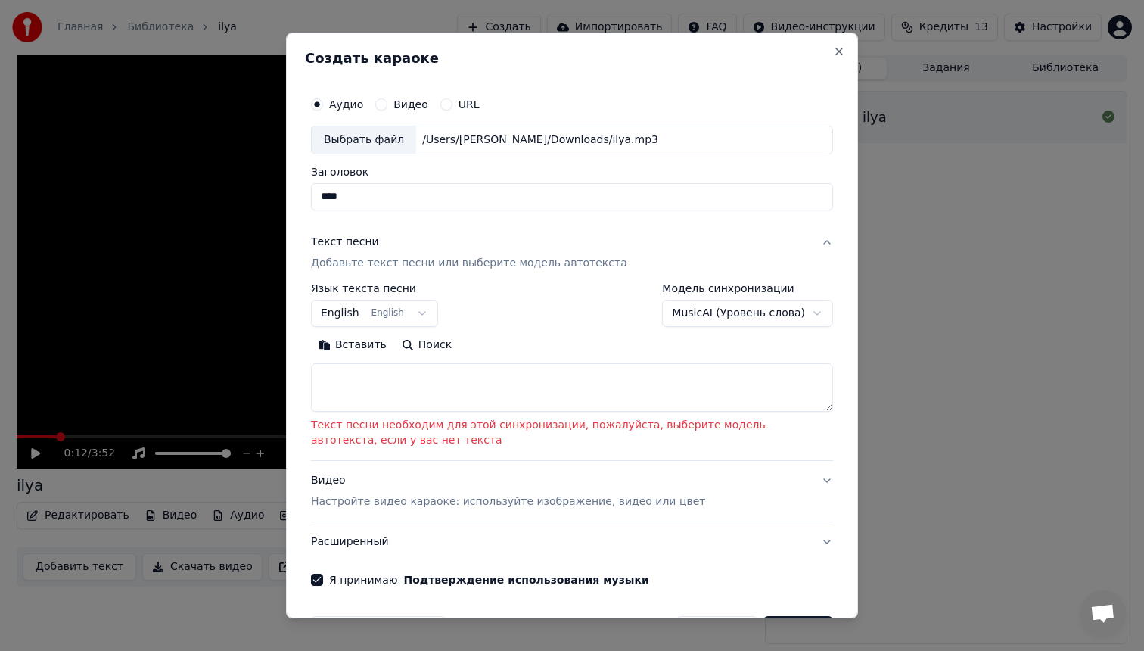
click at [400, 301] on button "English English" at bounding box center [374, 313] width 127 height 27
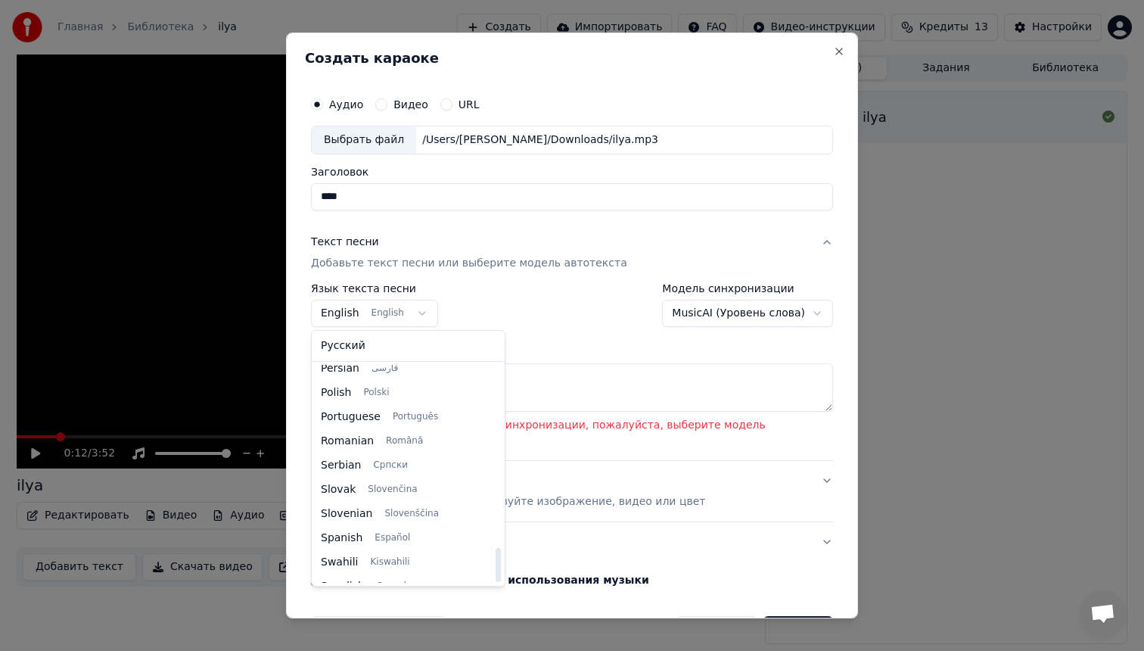
scroll to position [1161, 0]
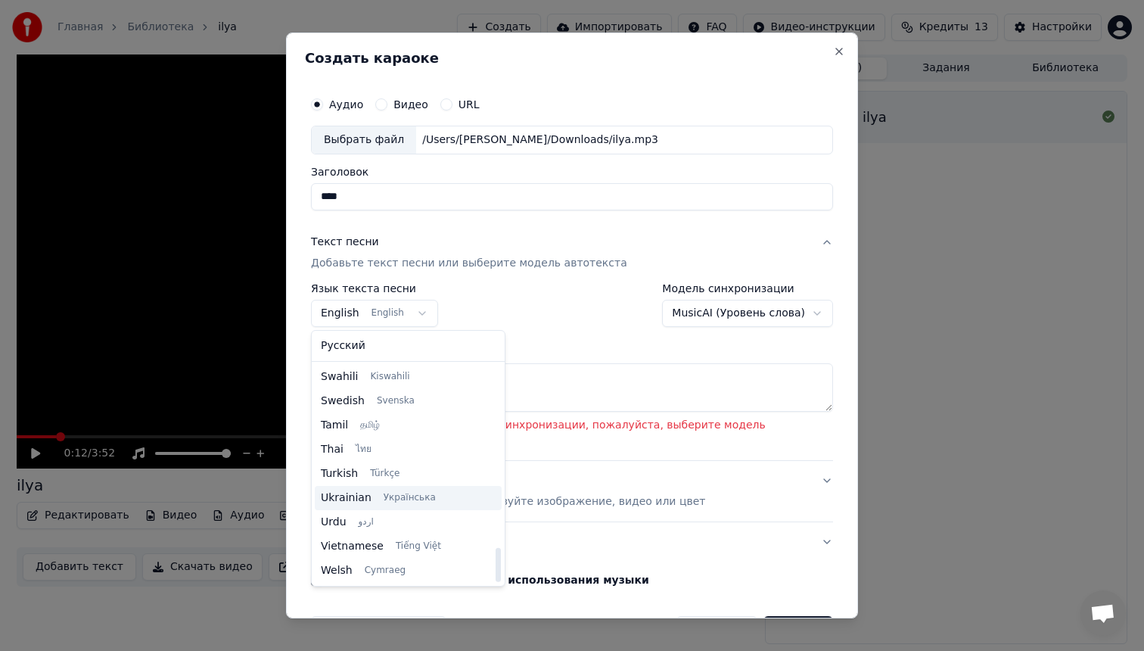
select select "**"
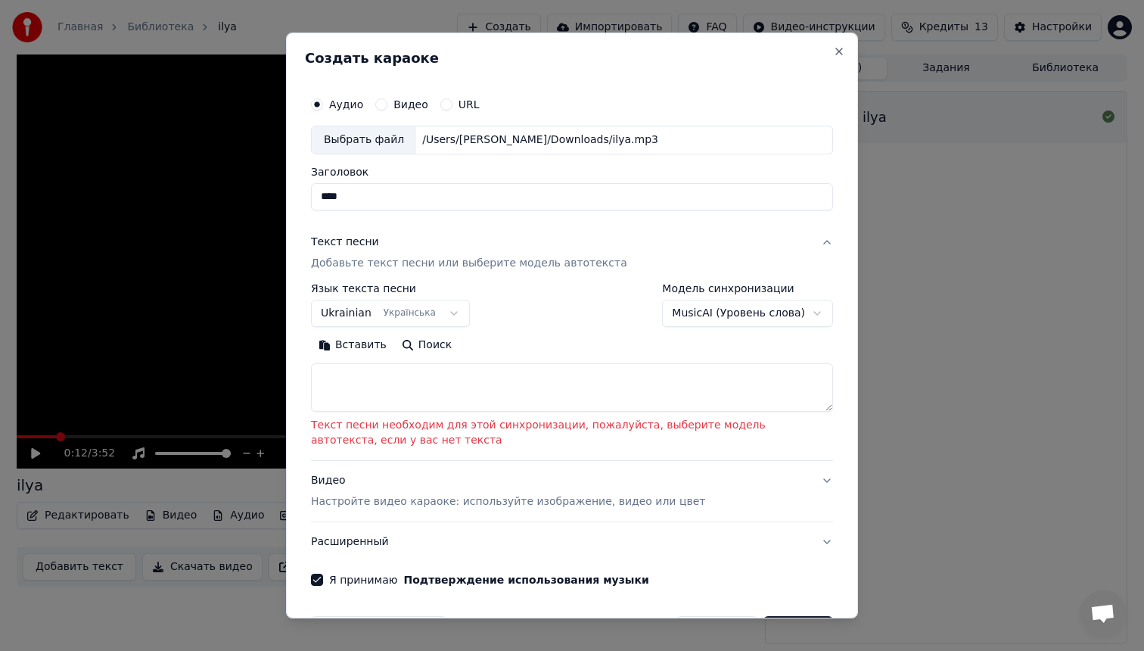
click at [403, 275] on button "Текст песни Добавьте текст песни или выберите модель автотекста" at bounding box center [572, 252] width 522 height 61
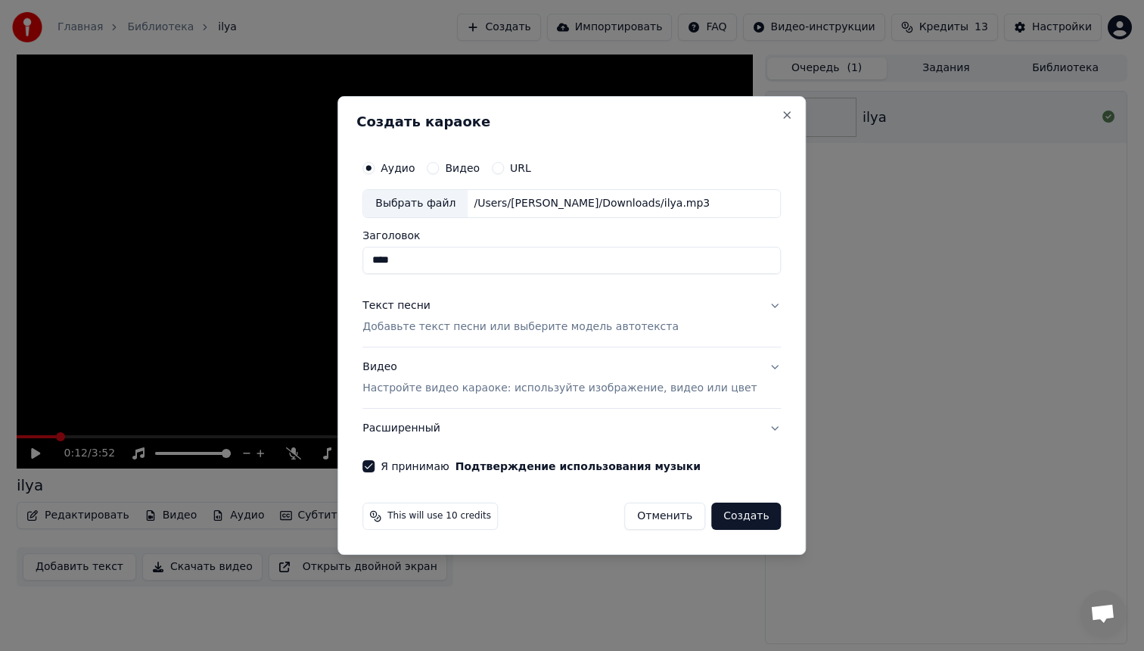
click at [739, 525] on button "Создать" at bounding box center [746, 515] width 70 height 27
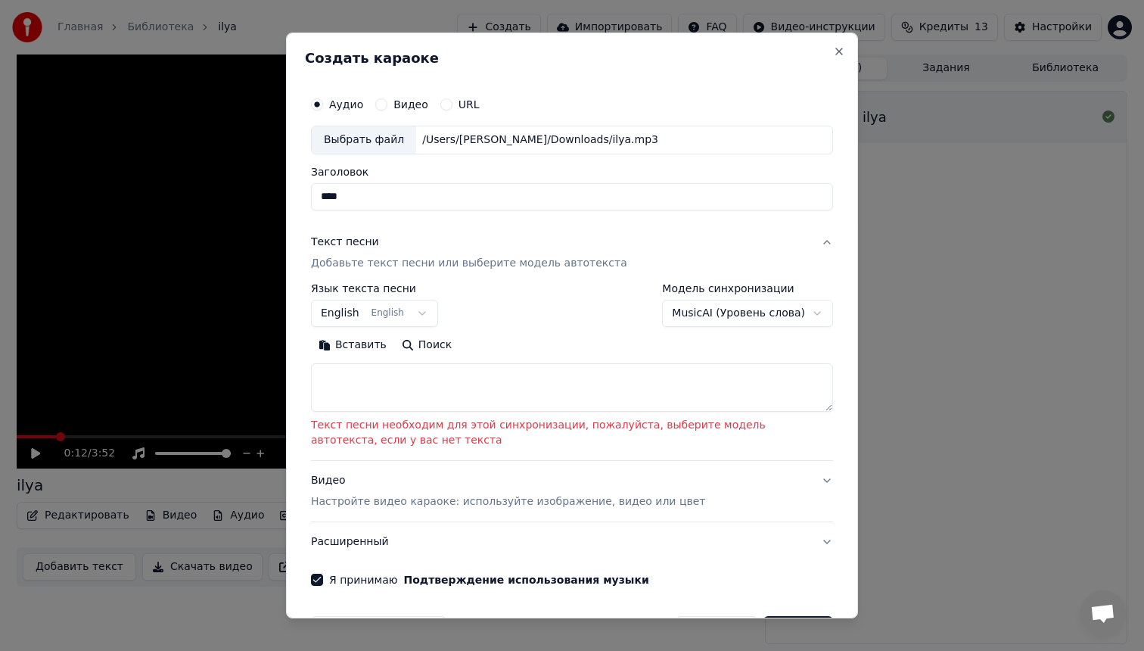
scroll to position [50, 0]
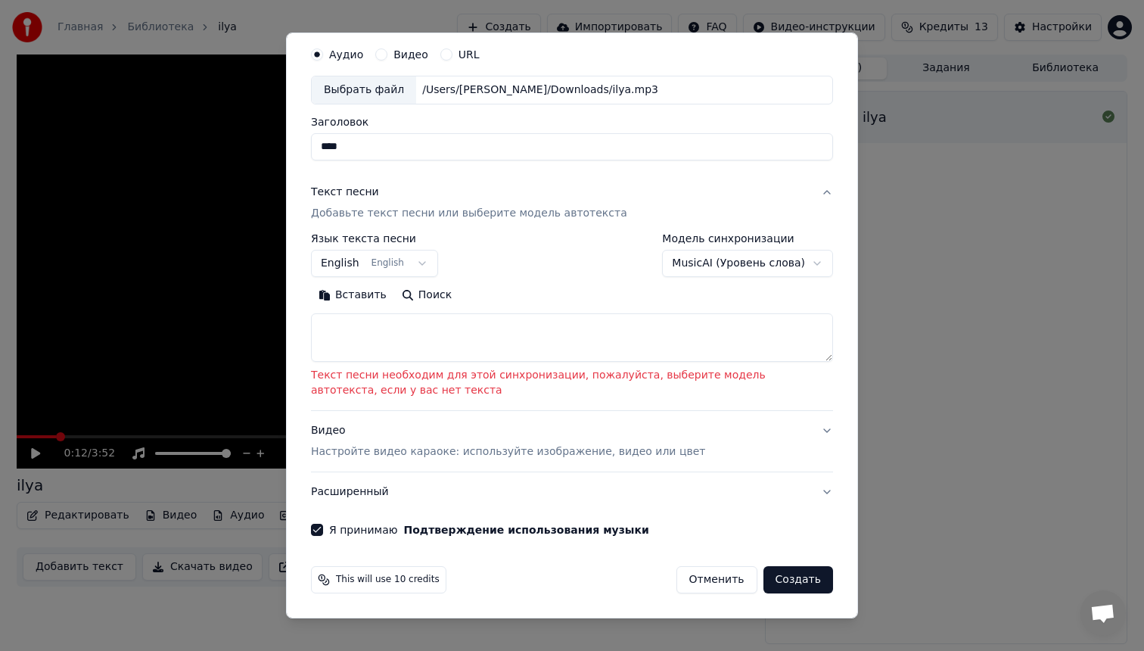
click at [569, 212] on p "Добавьте текст песни или выберите модель автотекста" at bounding box center [469, 213] width 316 height 15
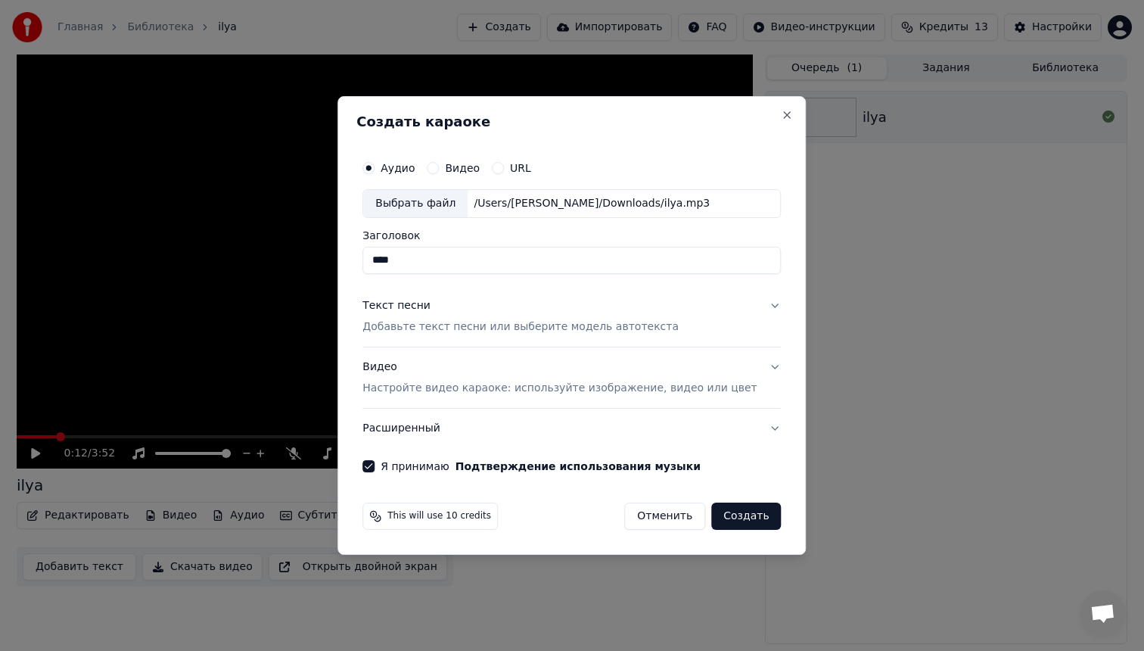
click at [591, 389] on p "Настройте видео караоке: используйте изображение, видео или цвет" at bounding box center [559, 388] width 394 height 15
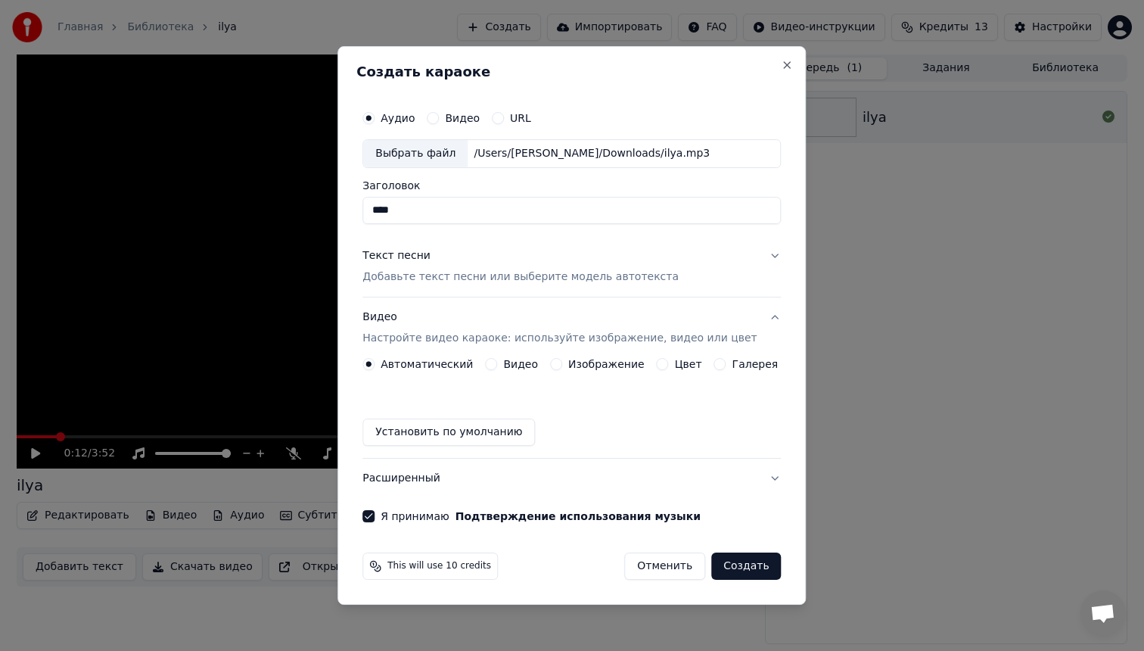
click at [745, 566] on button "Создать" at bounding box center [746, 565] width 70 height 27
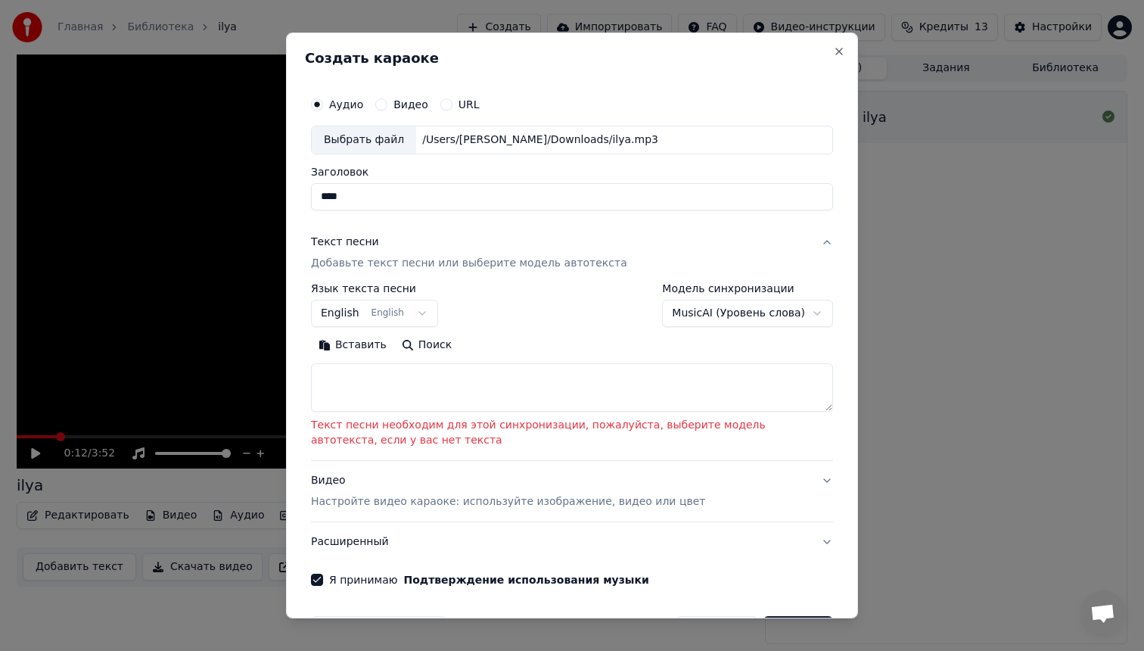
click at [461, 502] on p "Настройте видео караоке: используйте изображение, видео или цвет" at bounding box center [508, 501] width 394 height 15
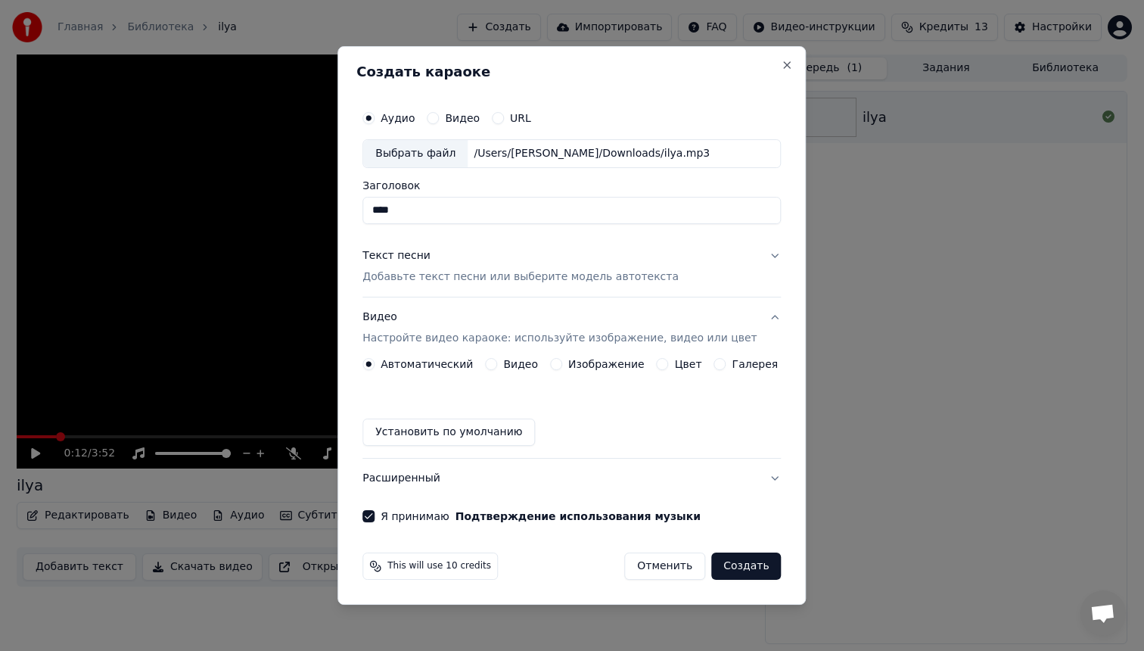
click at [672, 556] on button "Отменить" at bounding box center [664, 565] width 81 height 27
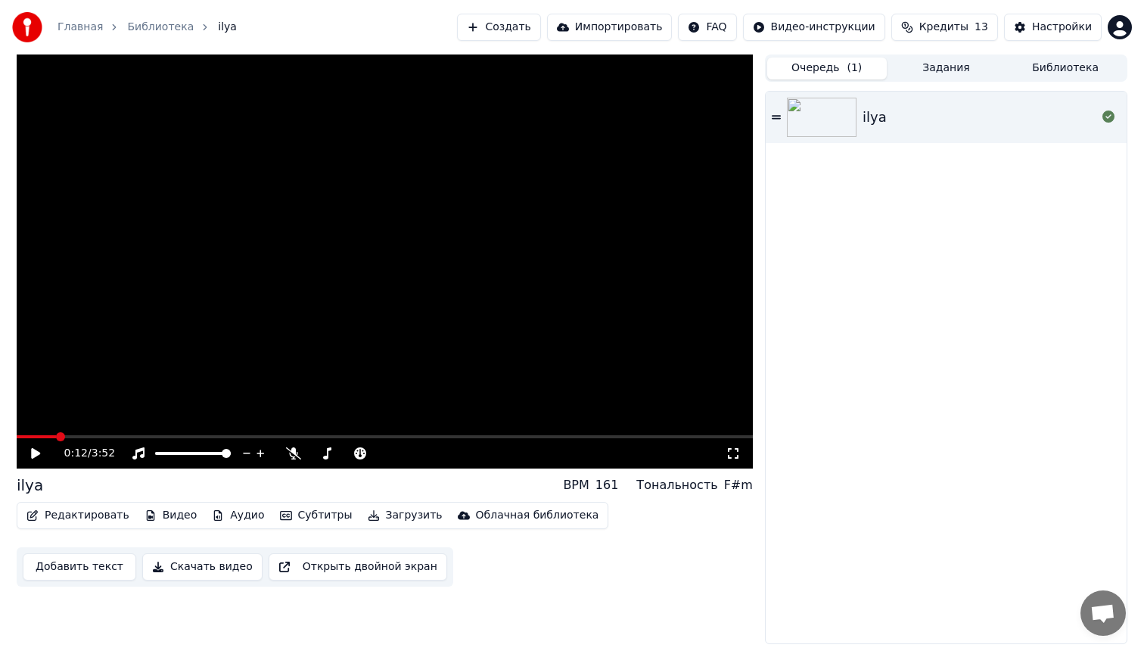
click at [869, 378] on div "ilya" at bounding box center [946, 368] width 361 height 552
click at [975, 58] on button "Задания" at bounding box center [947, 69] width 120 height 22
